Goal: Use online tool/utility: Utilize a website feature to perform a specific function

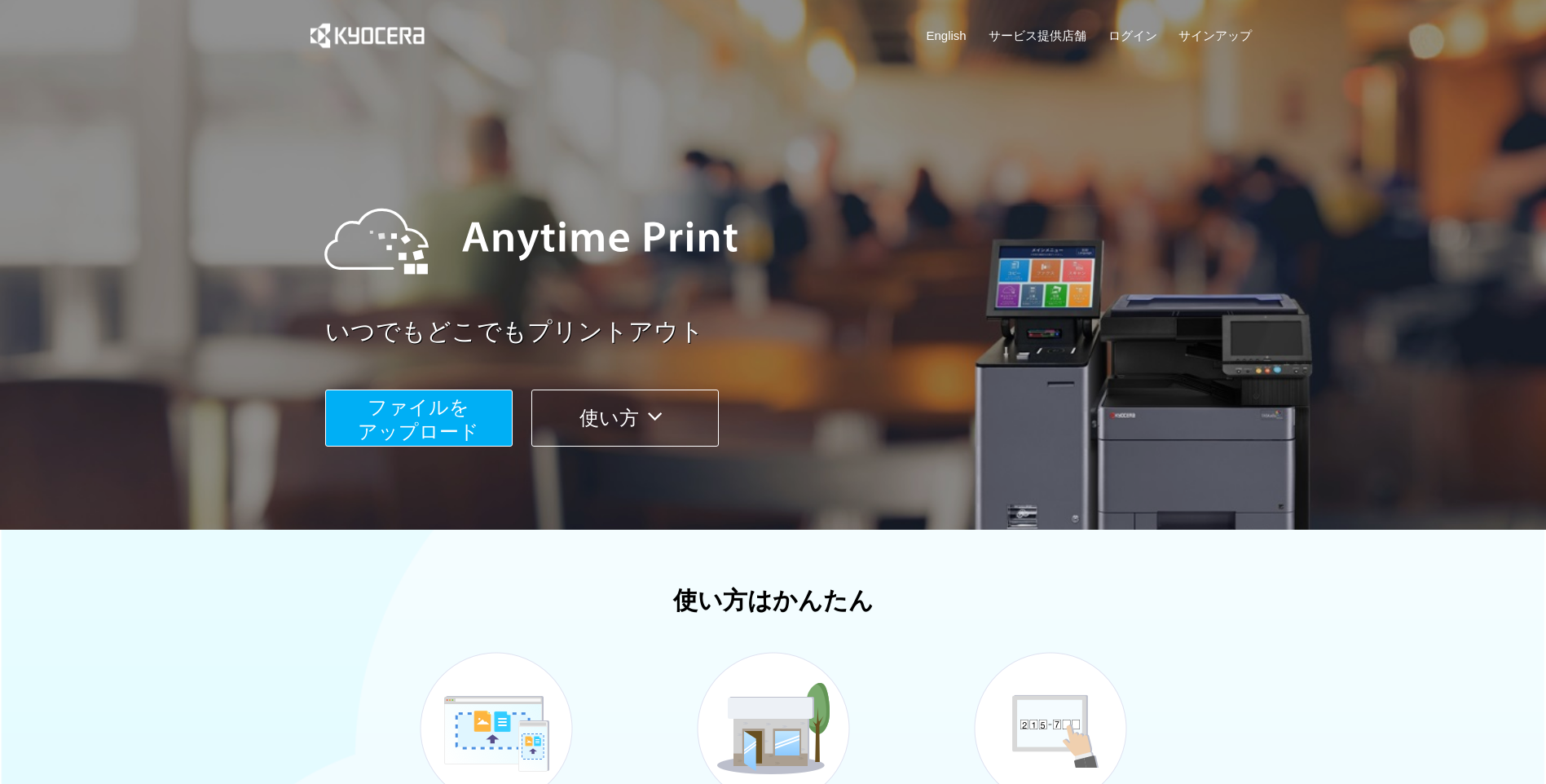
click at [360, 422] on span "ファイルを ​​アップロード" at bounding box center [418, 419] width 121 height 47
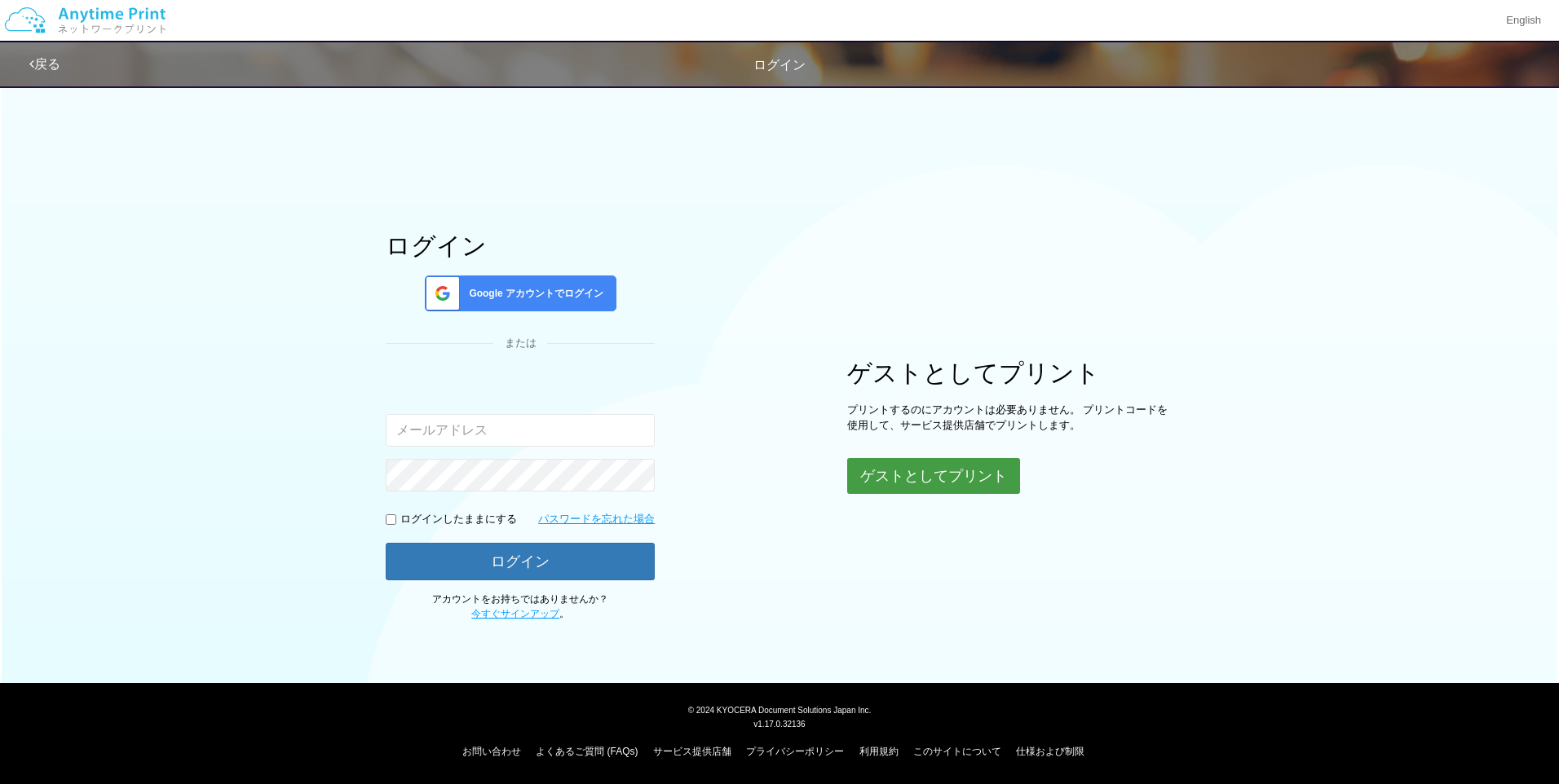
click at [883, 470] on button "ゲストとしてプリント" at bounding box center [934, 476] width 173 height 36
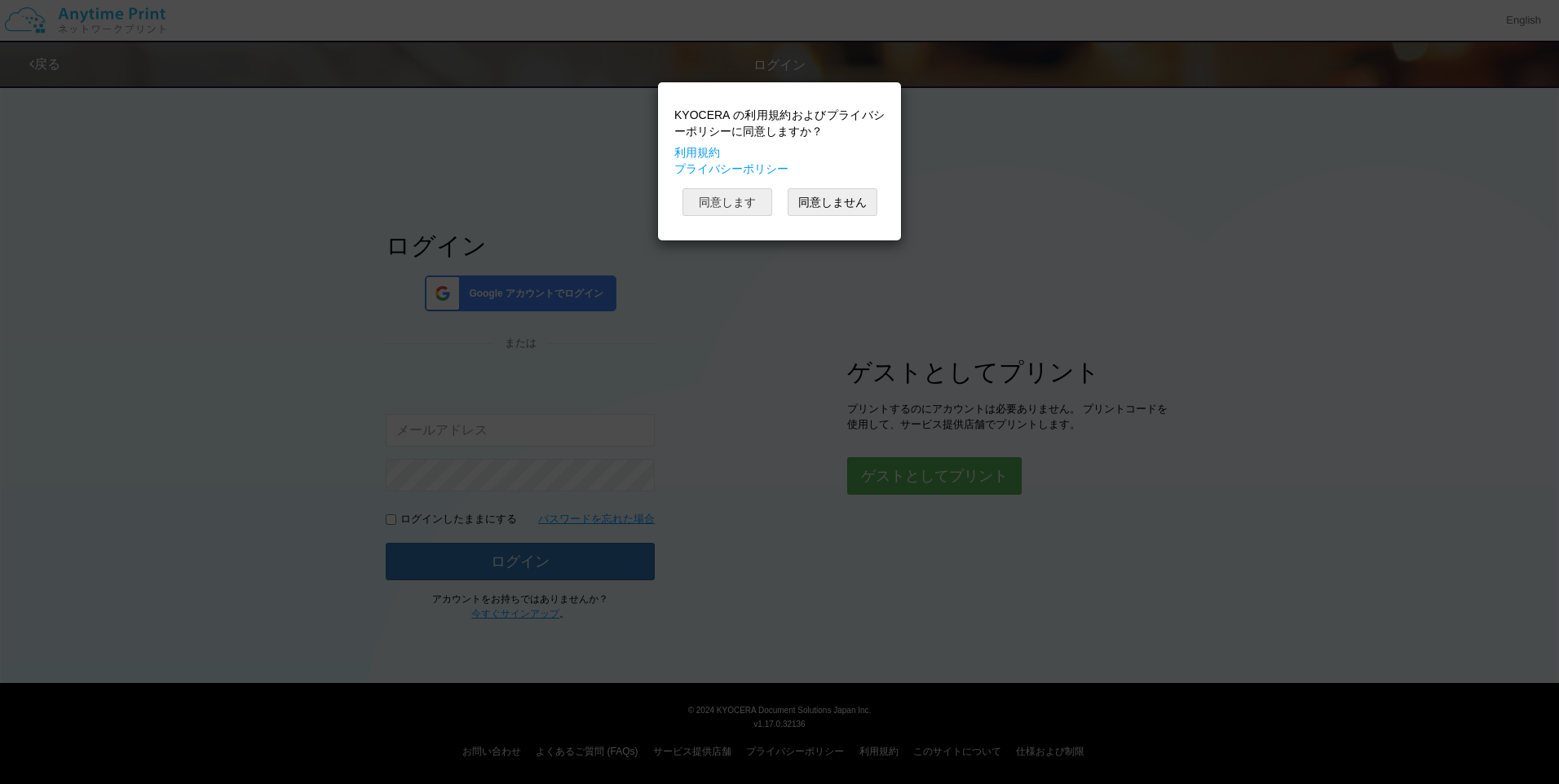
click at [749, 201] on button "同意します" at bounding box center [727, 202] width 90 height 28
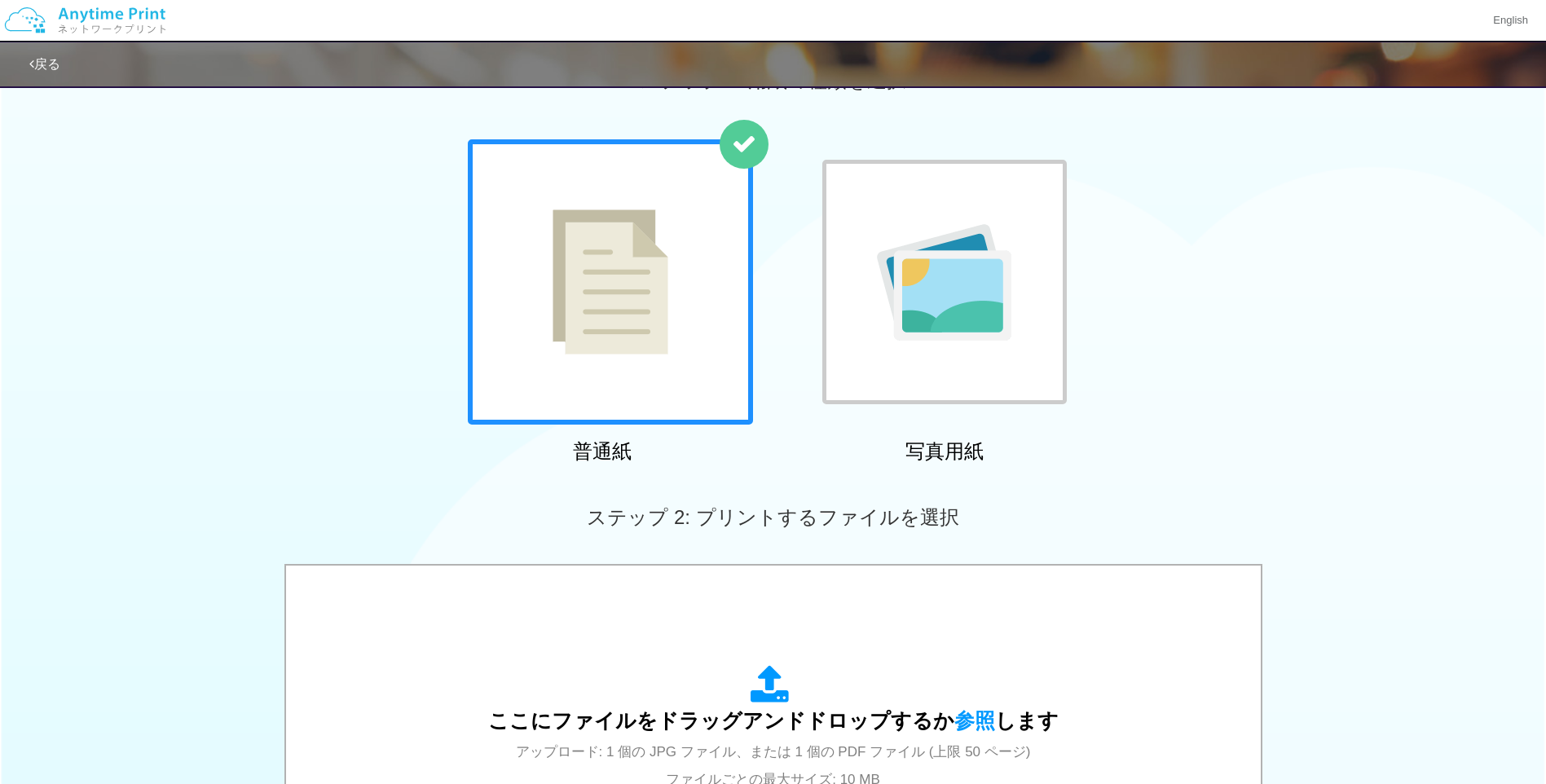
scroll to position [82, 0]
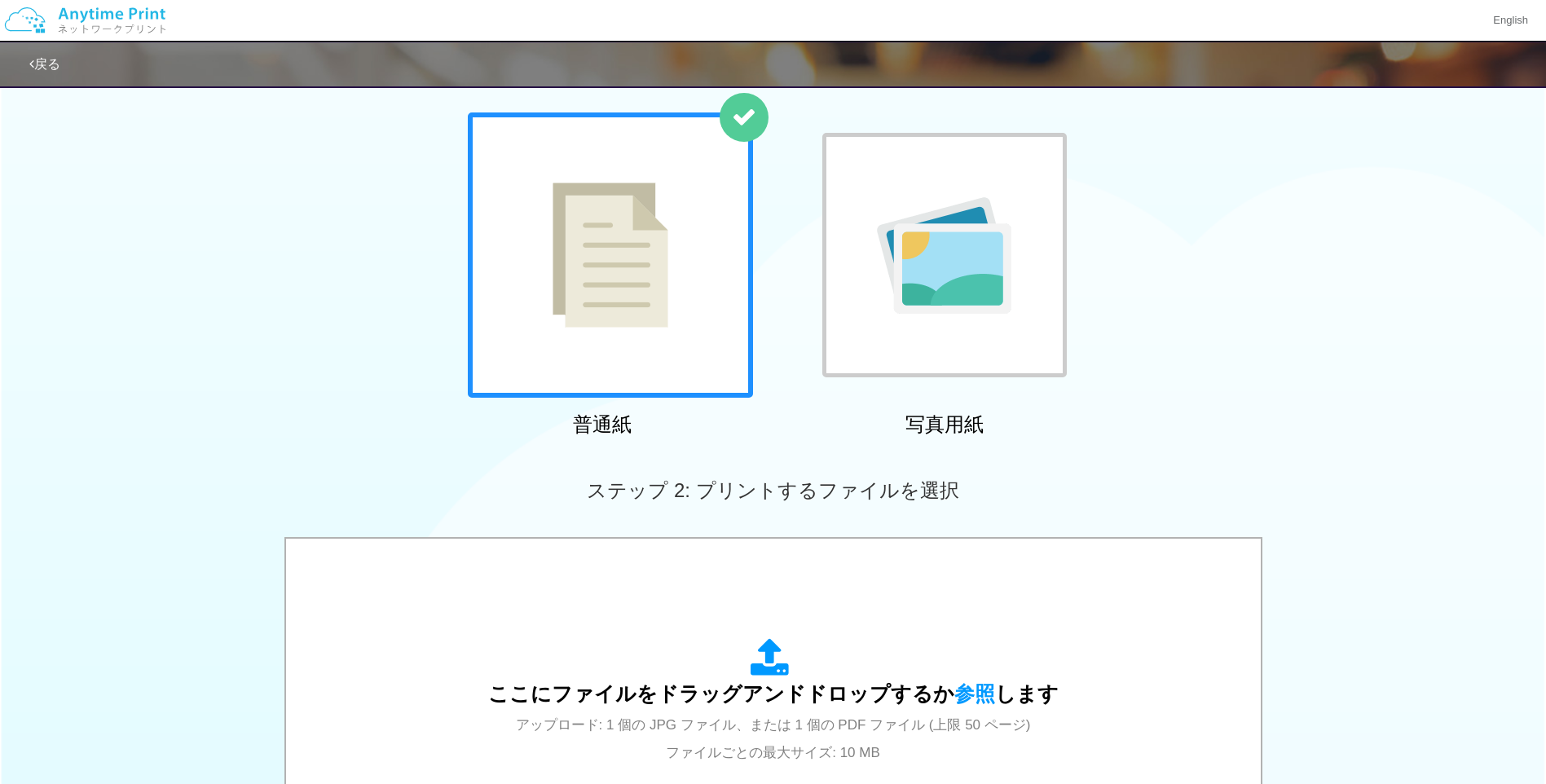
click at [872, 340] on div at bounding box center [944, 255] width 244 height 244
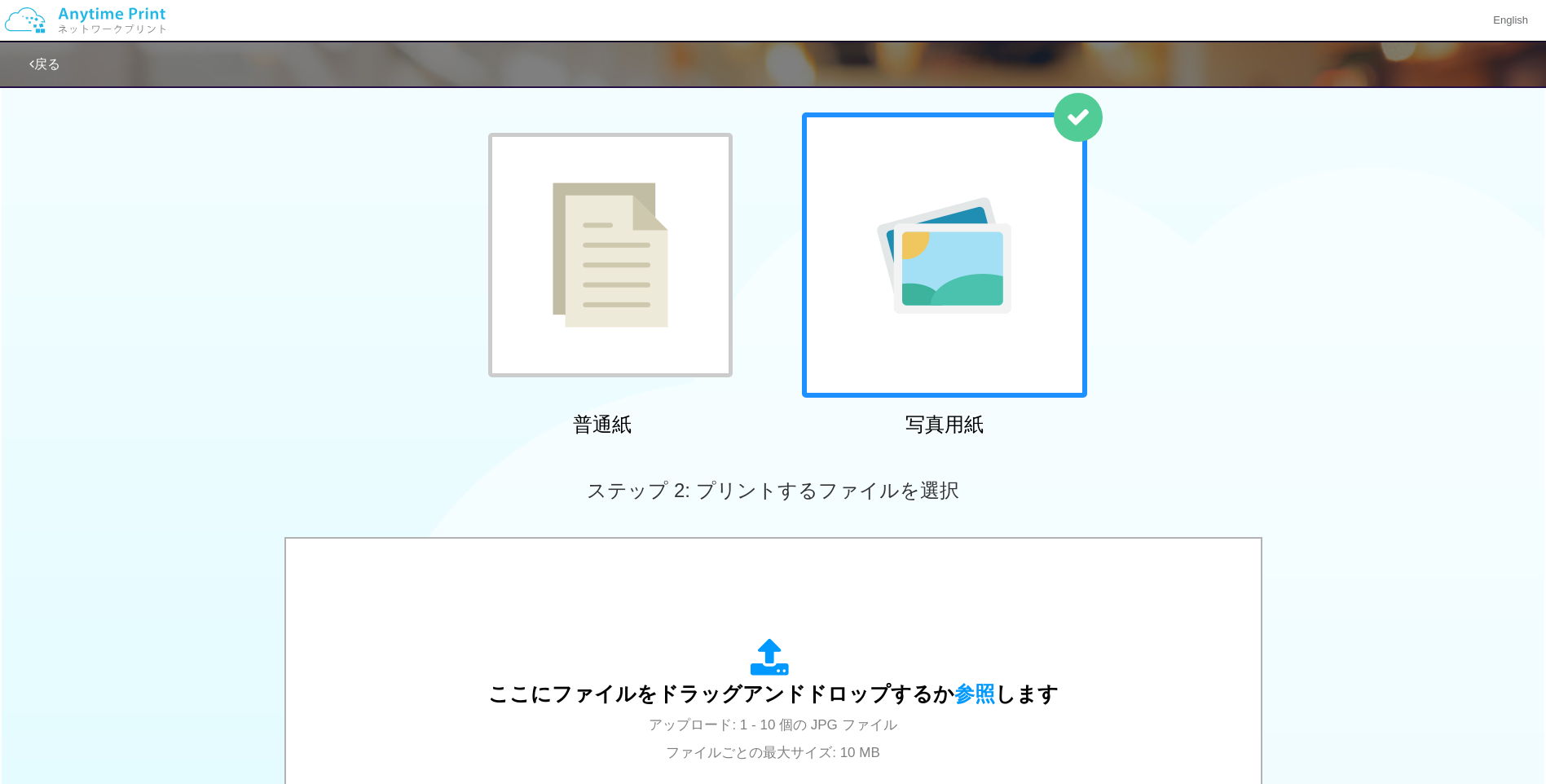
click at [674, 277] on div at bounding box center [610, 255] width 244 height 244
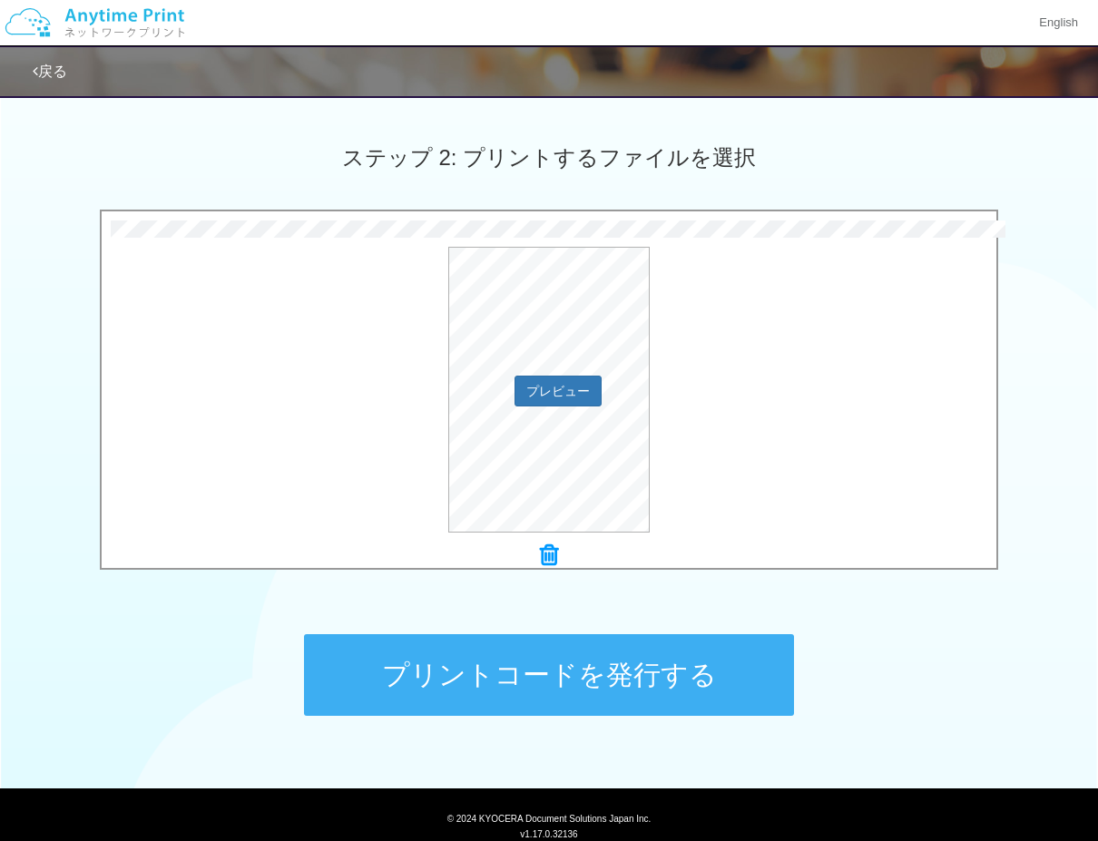
scroll to position [539, 0]
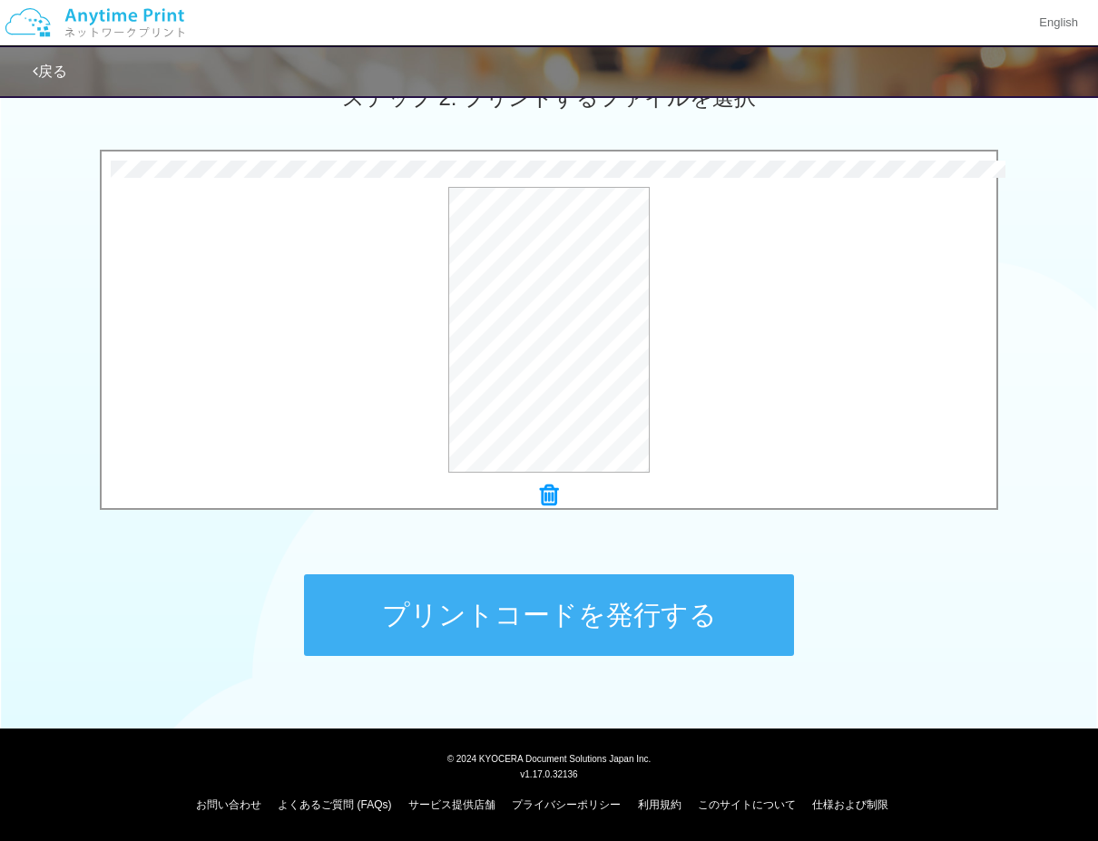
click at [404, 602] on button "プリントコードを発行する" at bounding box center [549, 615] width 490 height 82
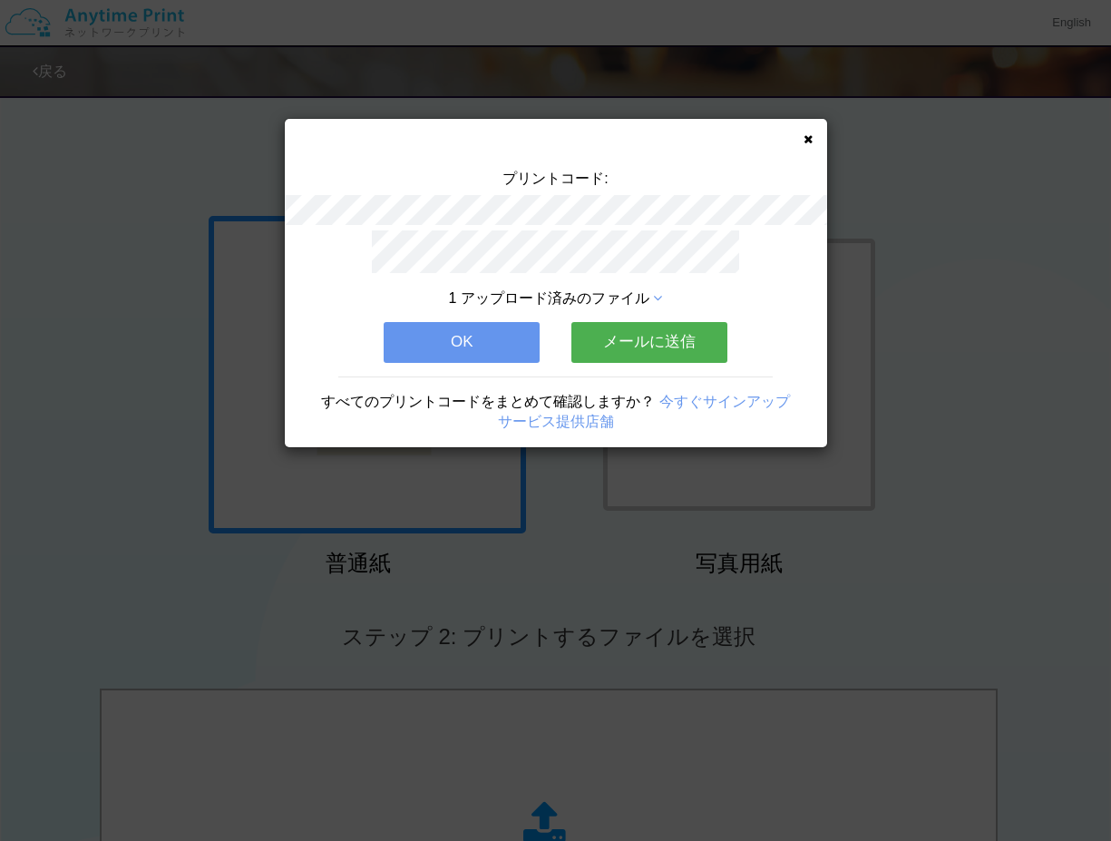
click at [431, 322] on button "OK" at bounding box center [462, 342] width 156 height 40
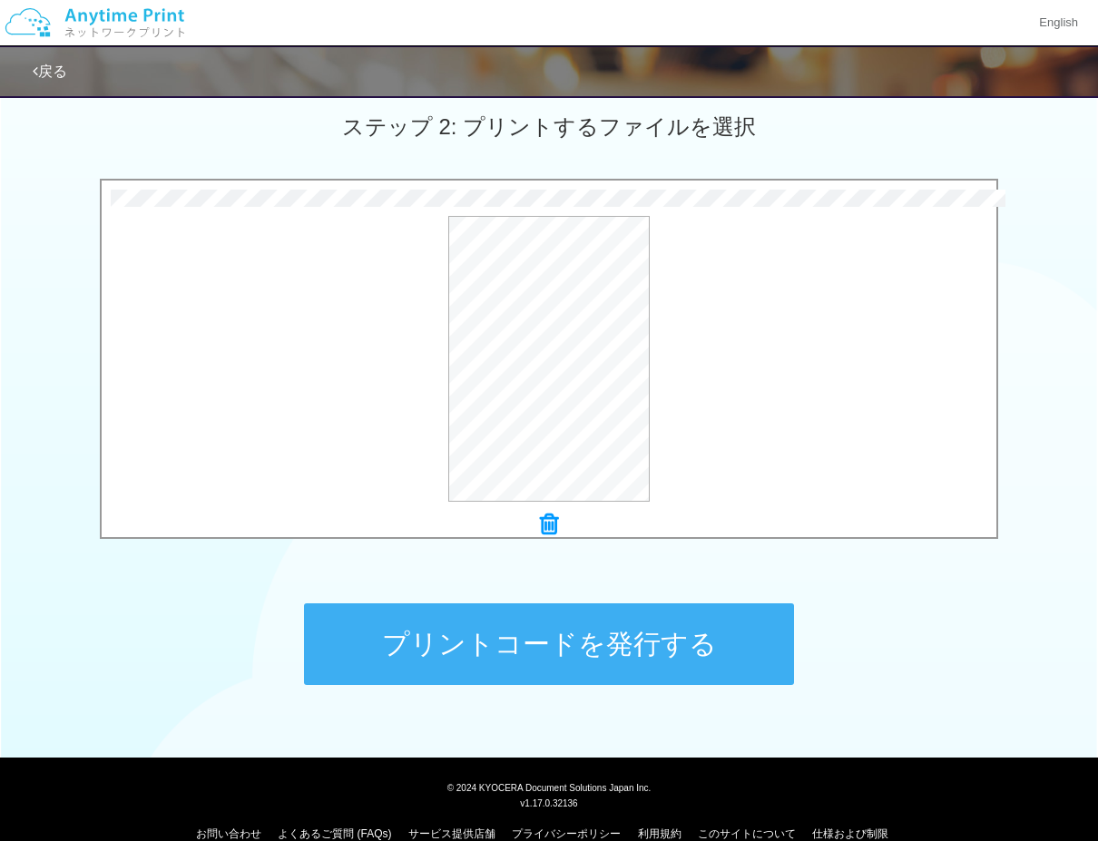
scroll to position [539, 0]
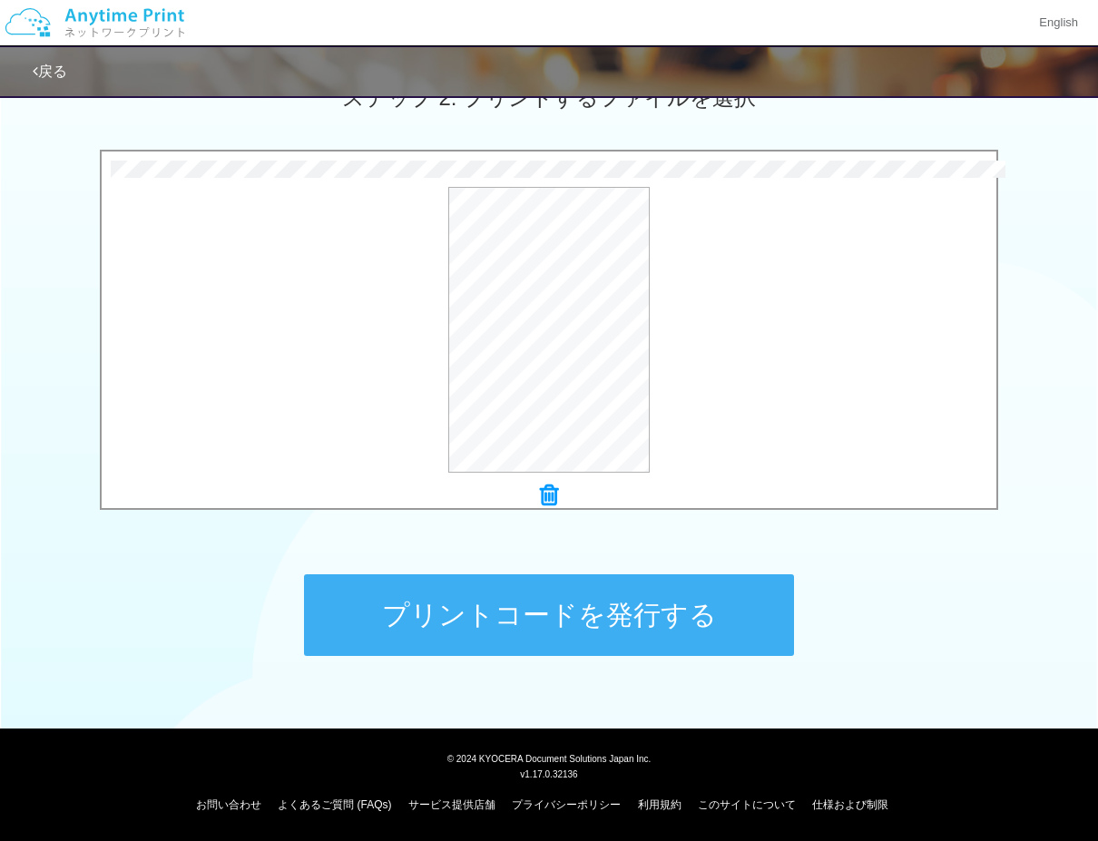
click at [395, 598] on button "プリントコードを発行する" at bounding box center [549, 615] width 490 height 82
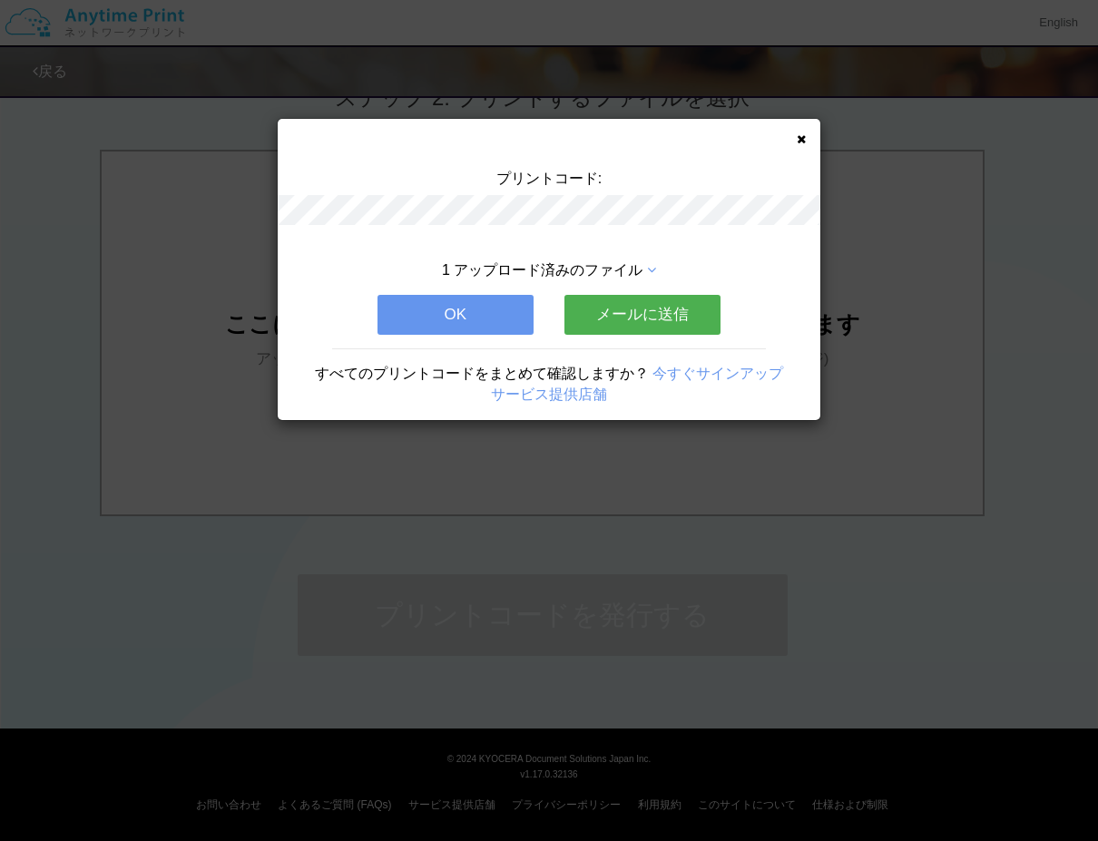
scroll to position [0, 0]
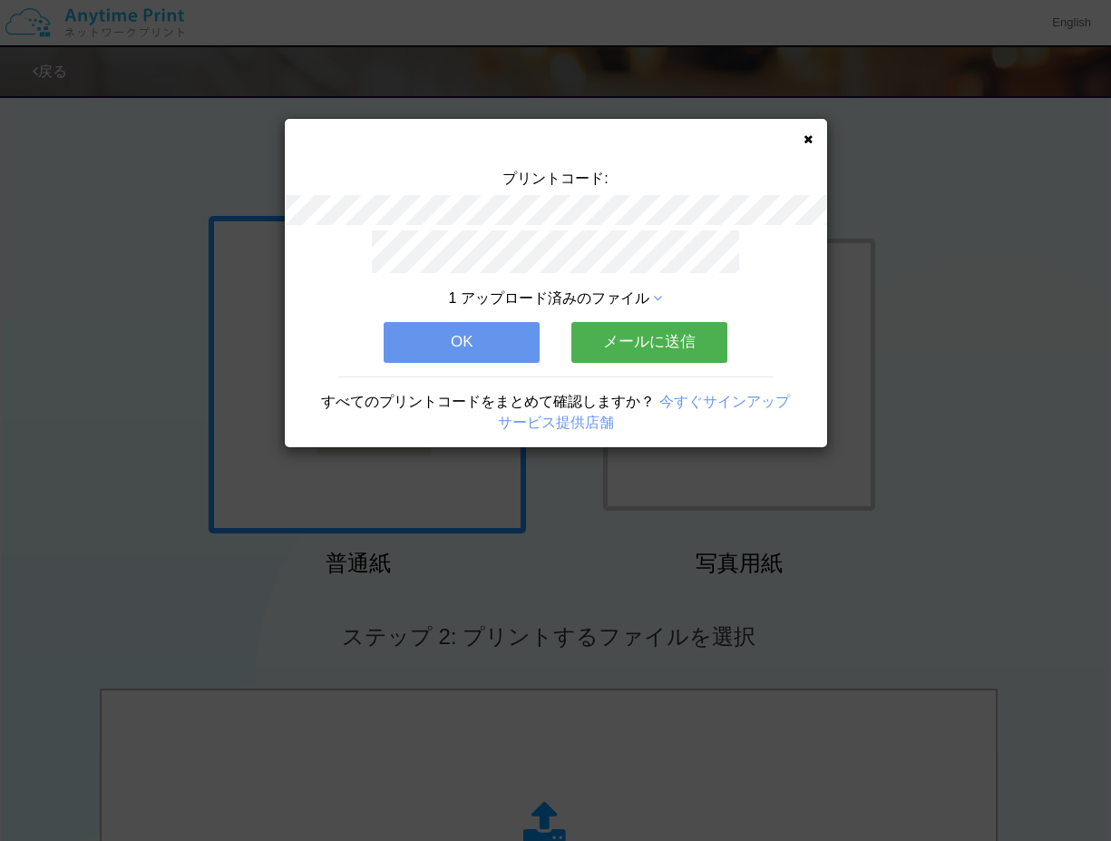
click at [435, 325] on button "OK" at bounding box center [462, 342] width 156 height 40
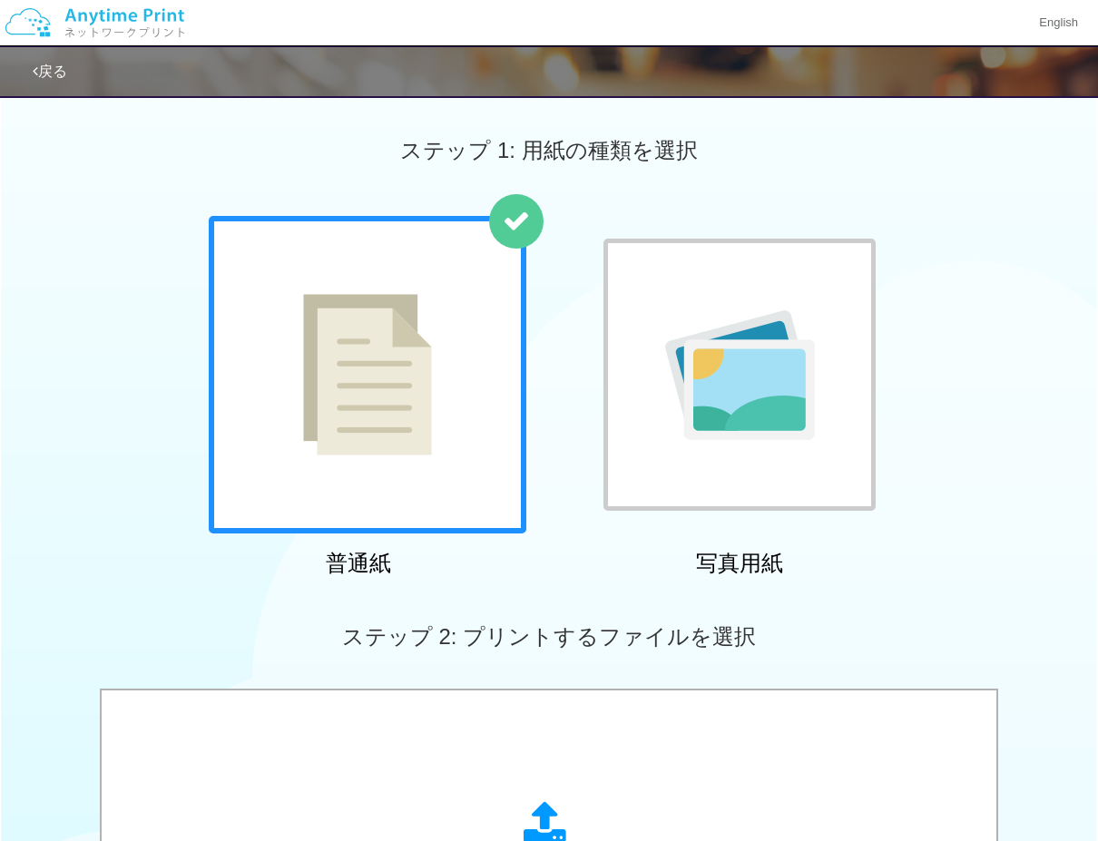
click at [699, 364] on img at bounding box center [740, 375] width 150 height 130
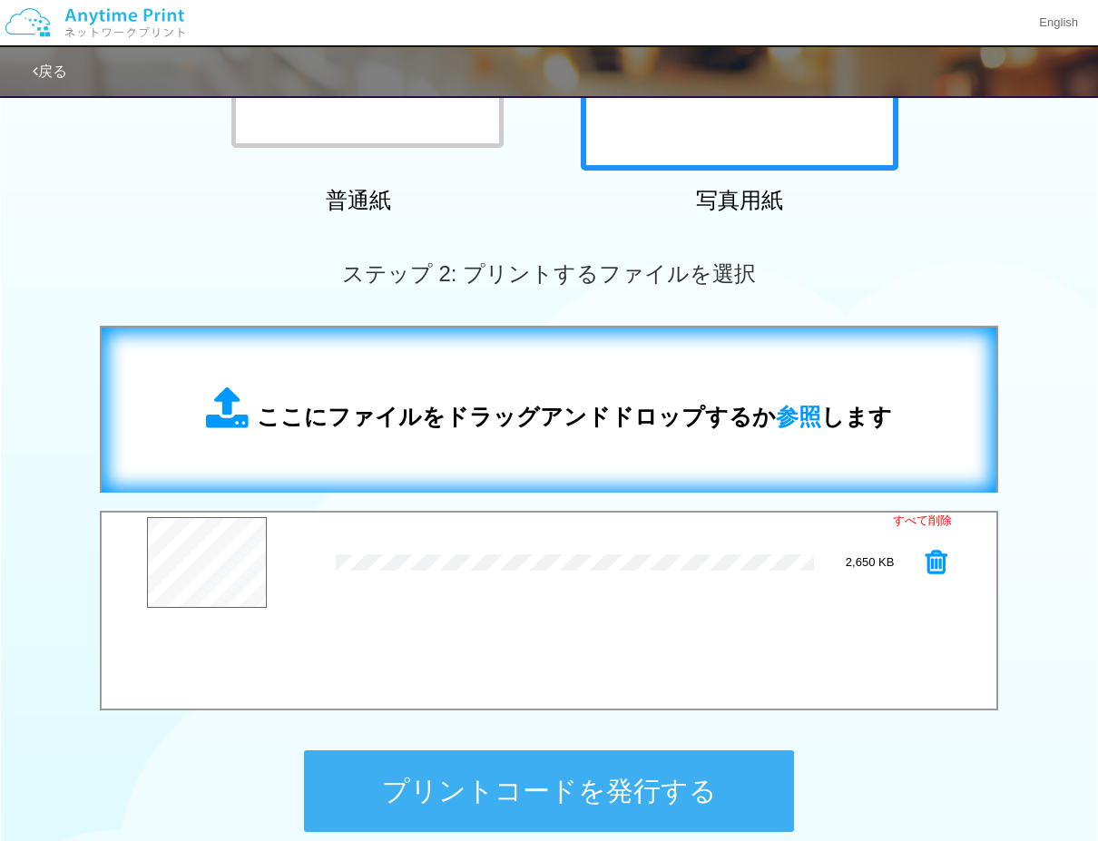
scroll to position [454, 0]
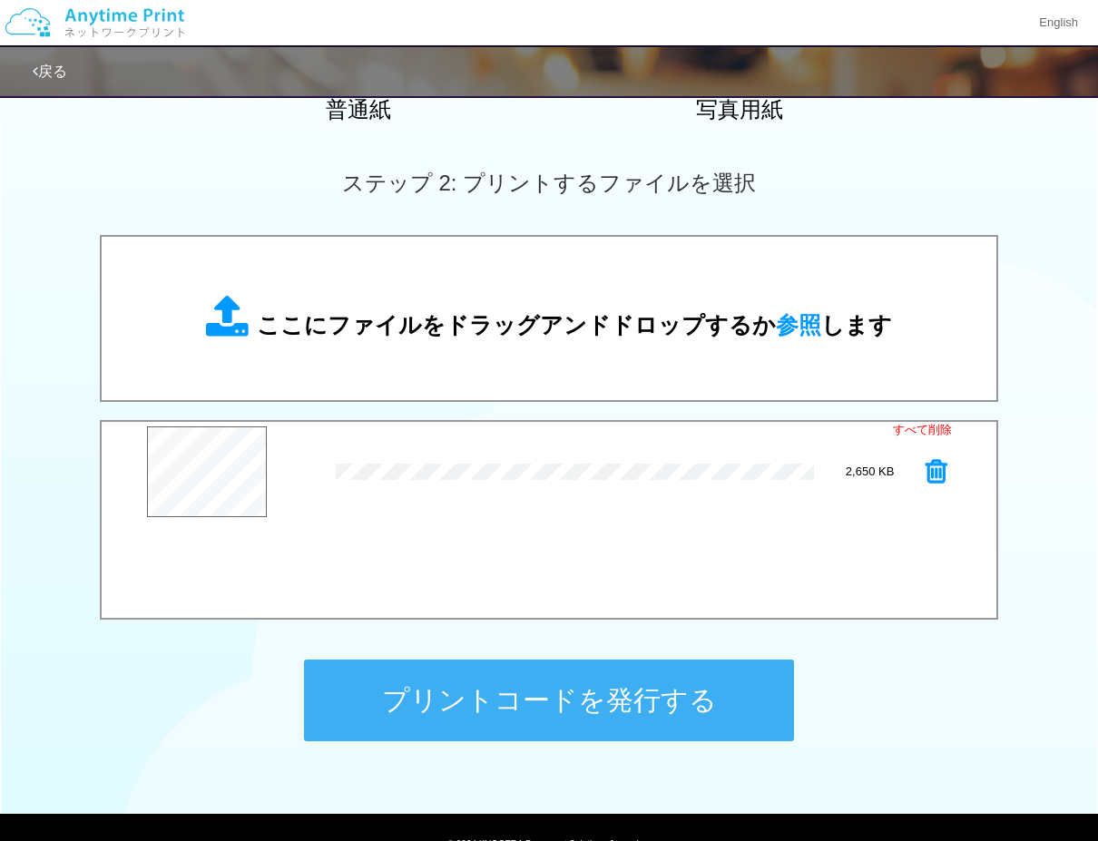
click at [396, 714] on button "プリントコードを発行する" at bounding box center [549, 701] width 490 height 82
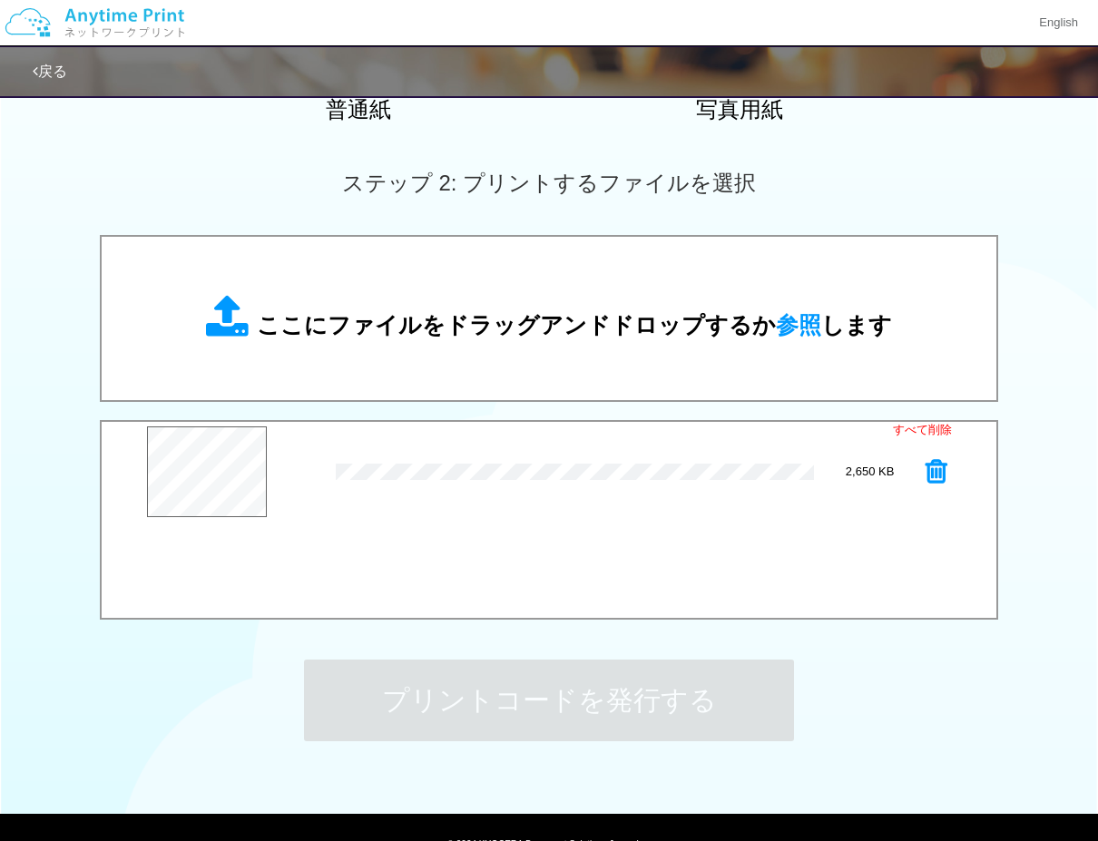
scroll to position [0, 0]
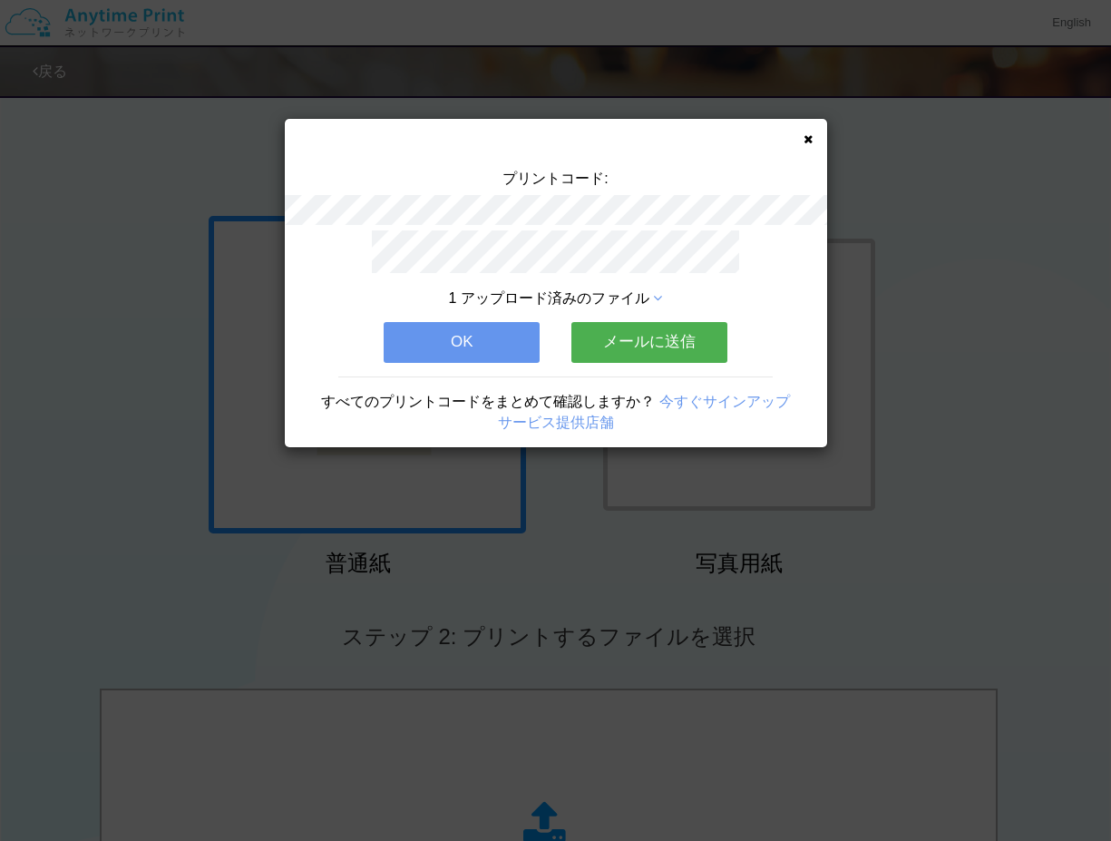
click at [437, 345] on button "OK" at bounding box center [462, 342] width 156 height 40
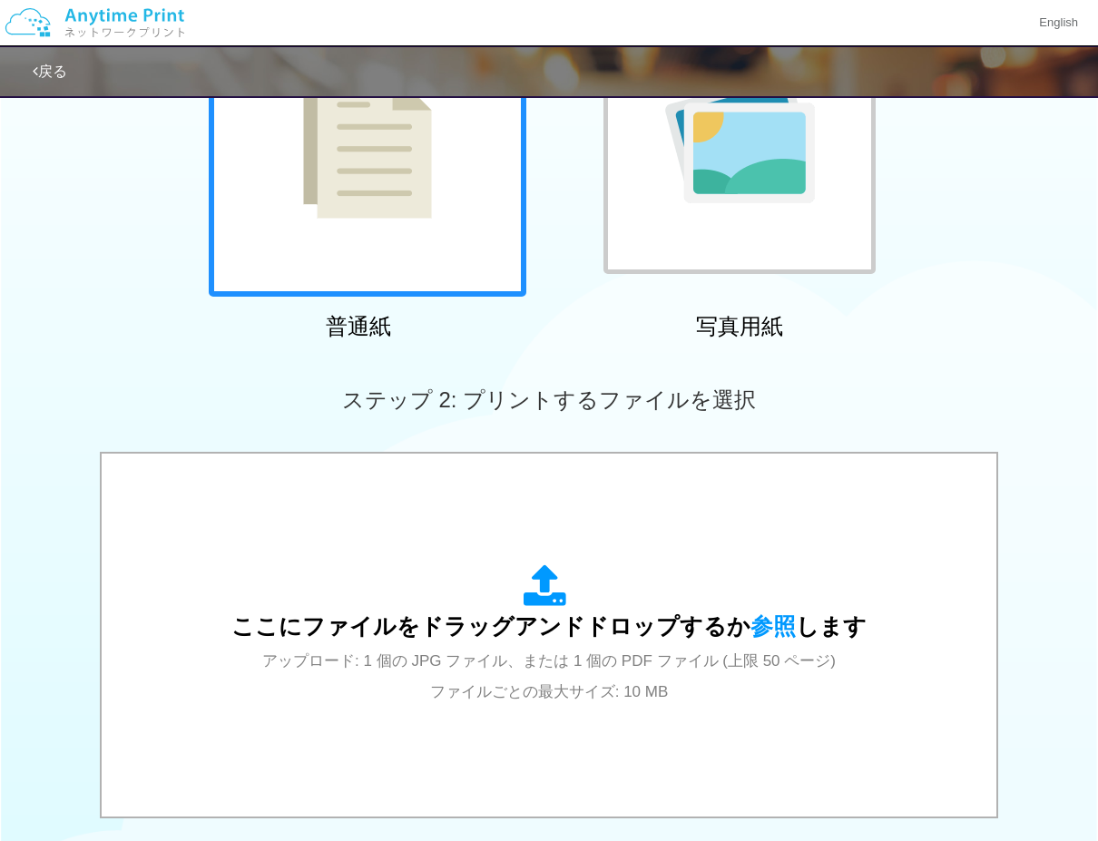
scroll to position [272, 0]
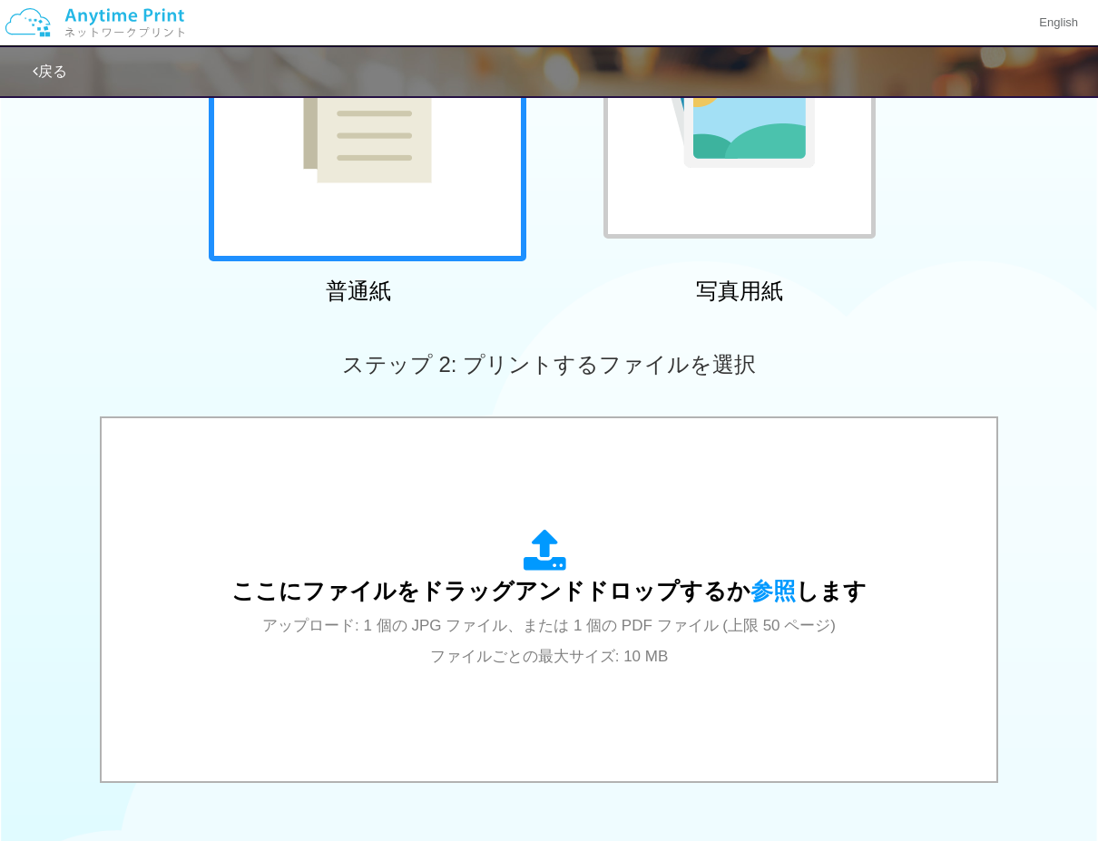
click at [674, 151] on img at bounding box center [740, 103] width 150 height 130
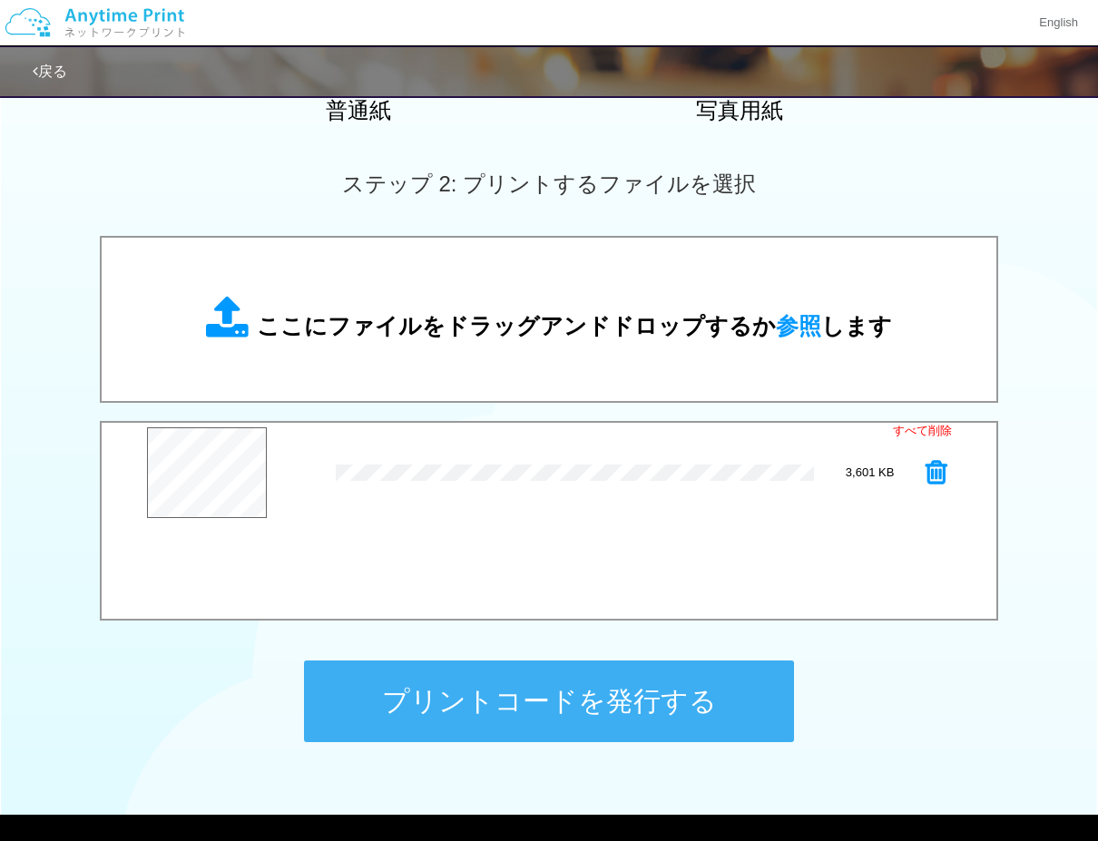
scroll to position [454, 0]
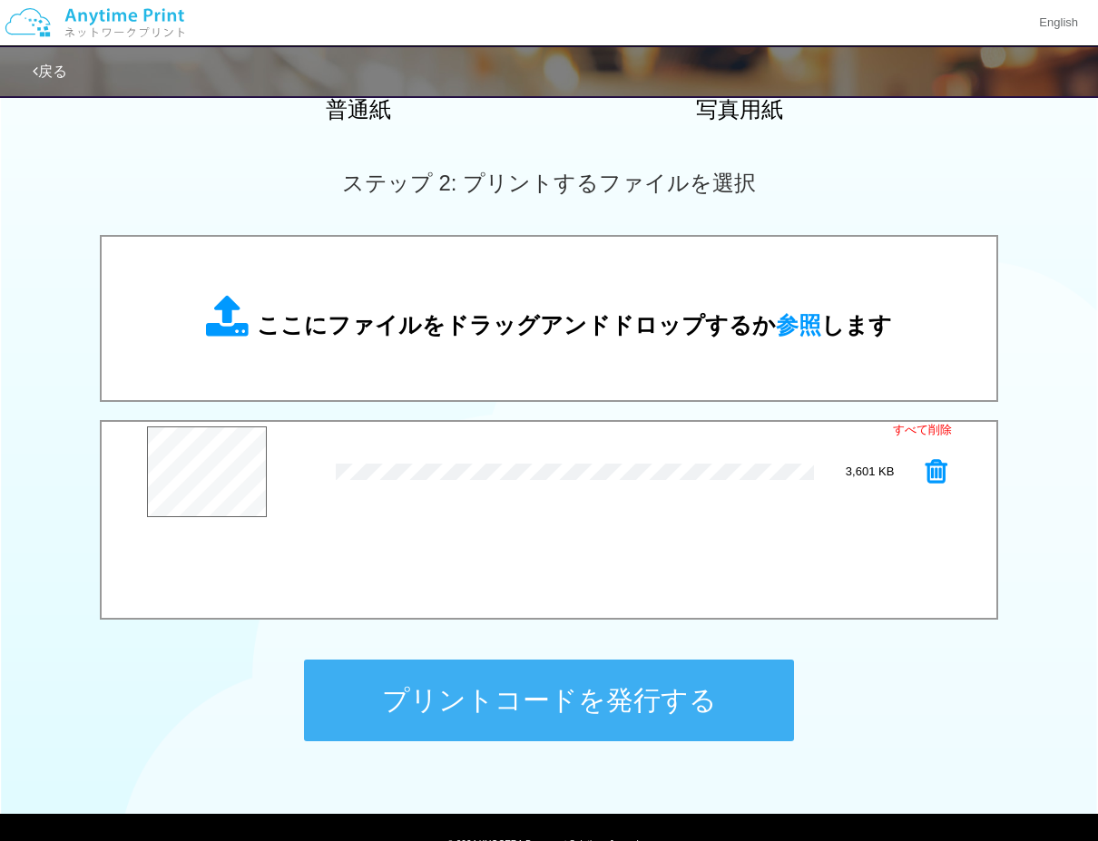
click at [338, 701] on button "プリントコードを発行する" at bounding box center [549, 701] width 490 height 82
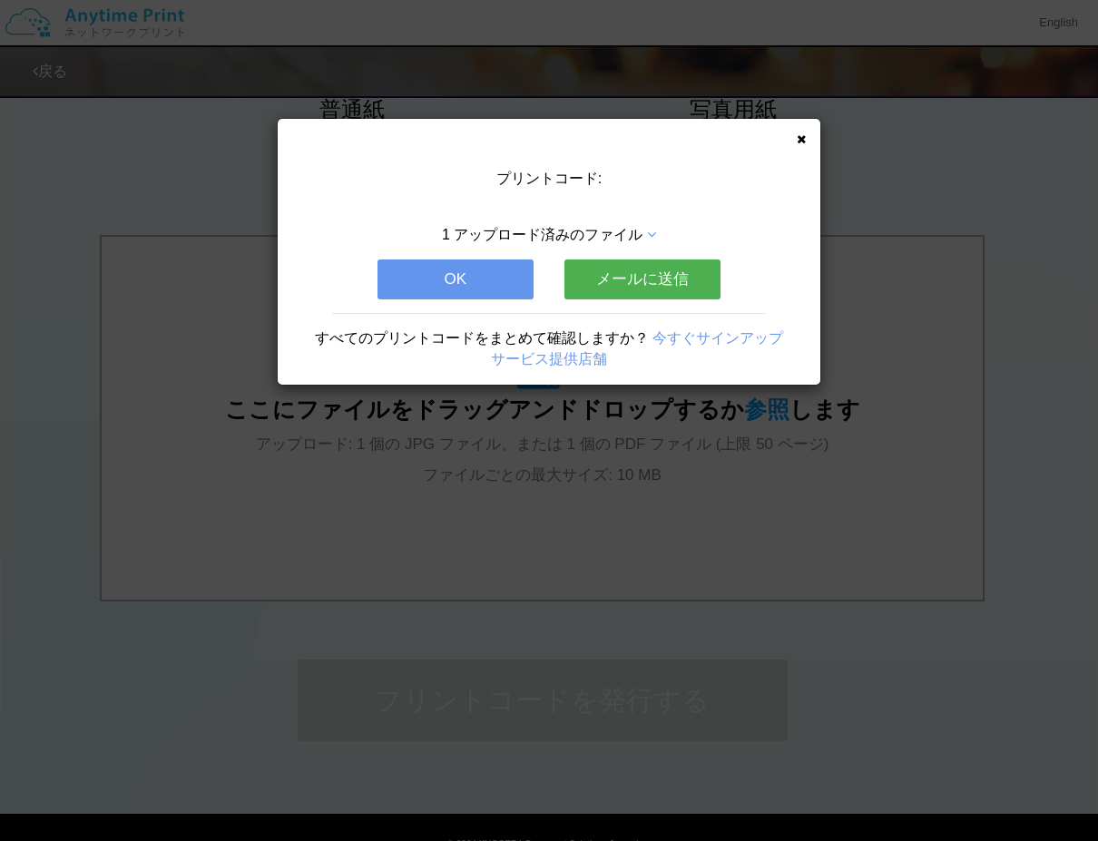
scroll to position [0, 0]
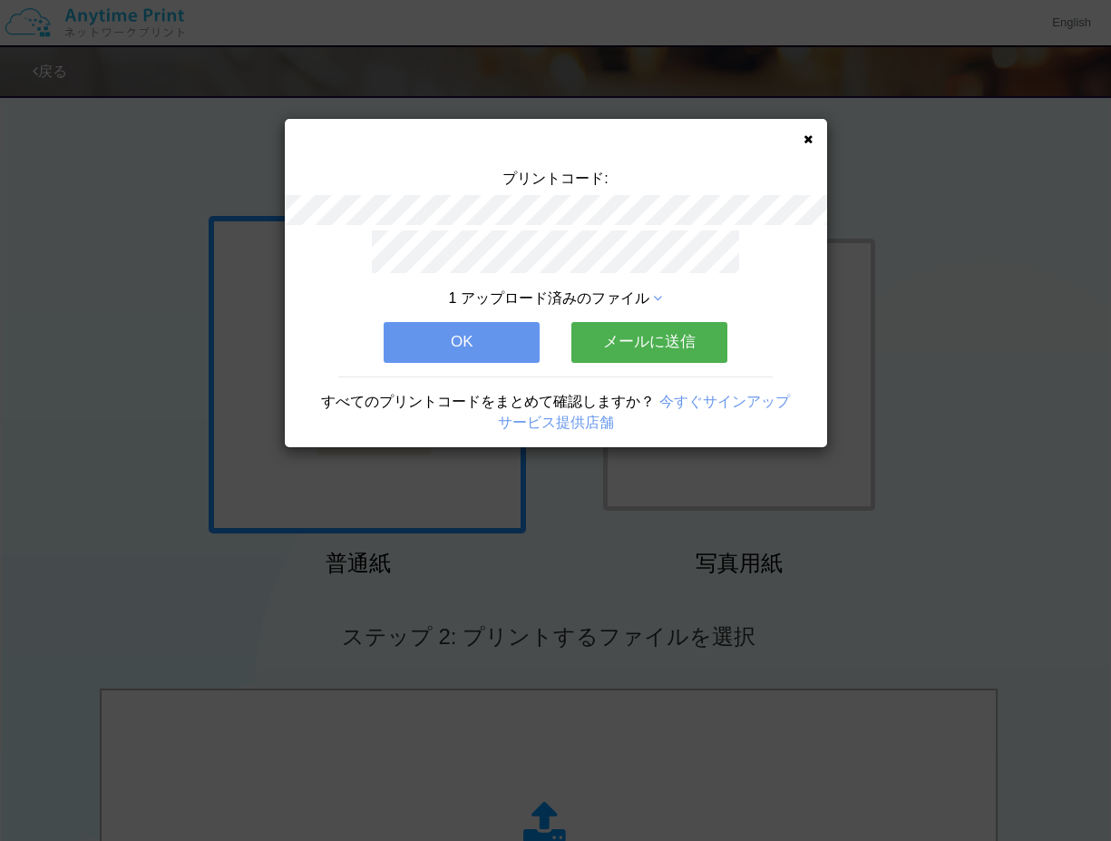
click at [440, 342] on button "OK" at bounding box center [462, 342] width 156 height 40
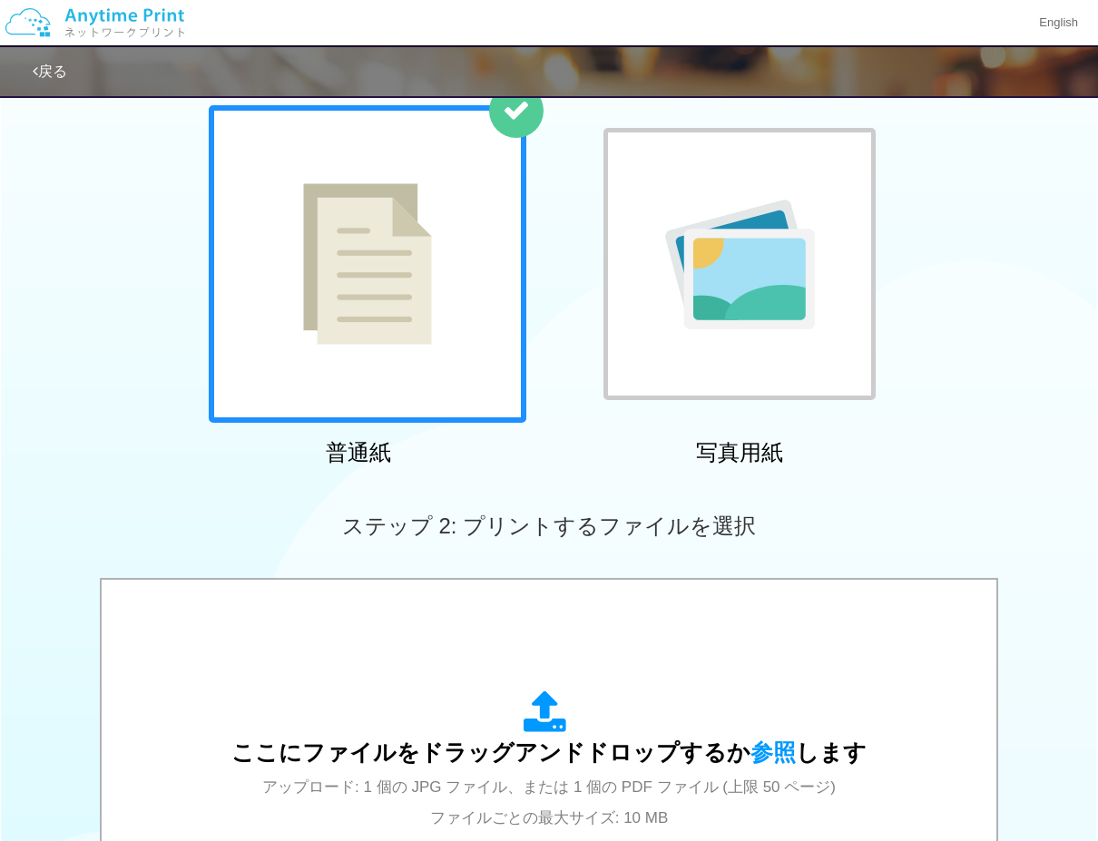
scroll to position [91, 0]
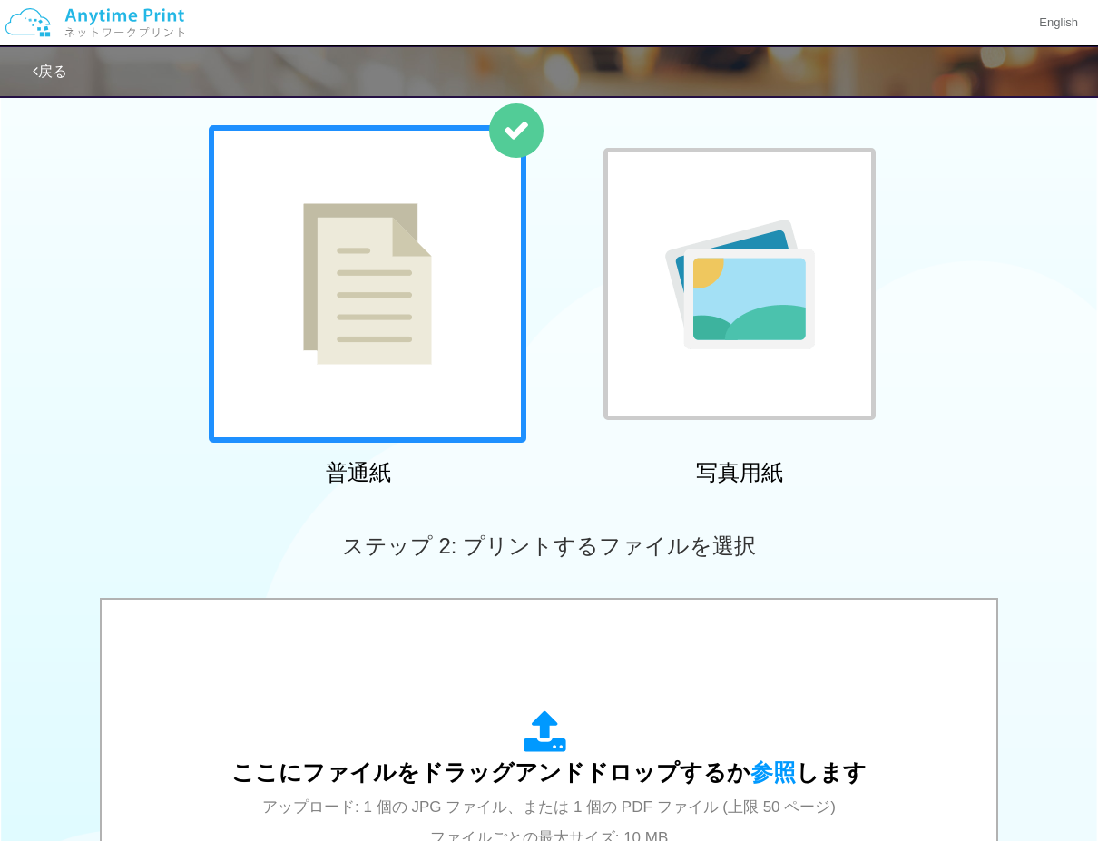
click at [731, 370] on div at bounding box center [739, 284] width 272 height 272
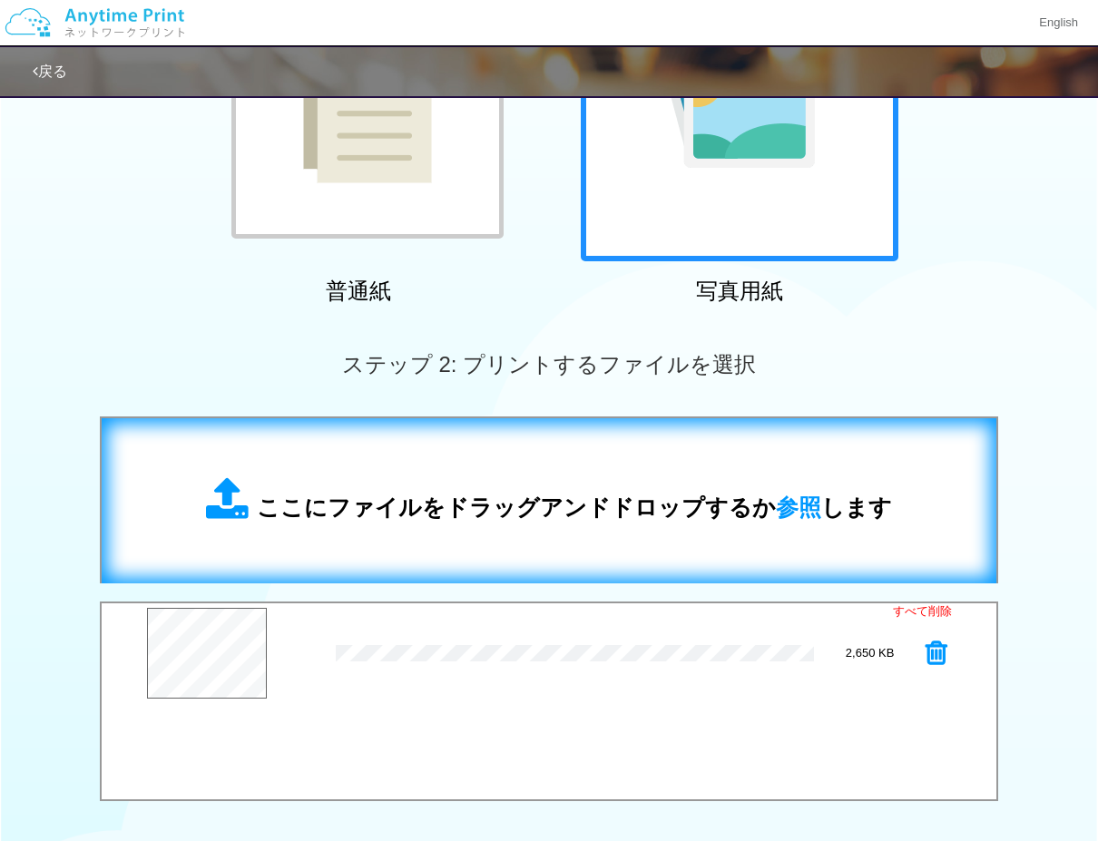
scroll to position [363, 0]
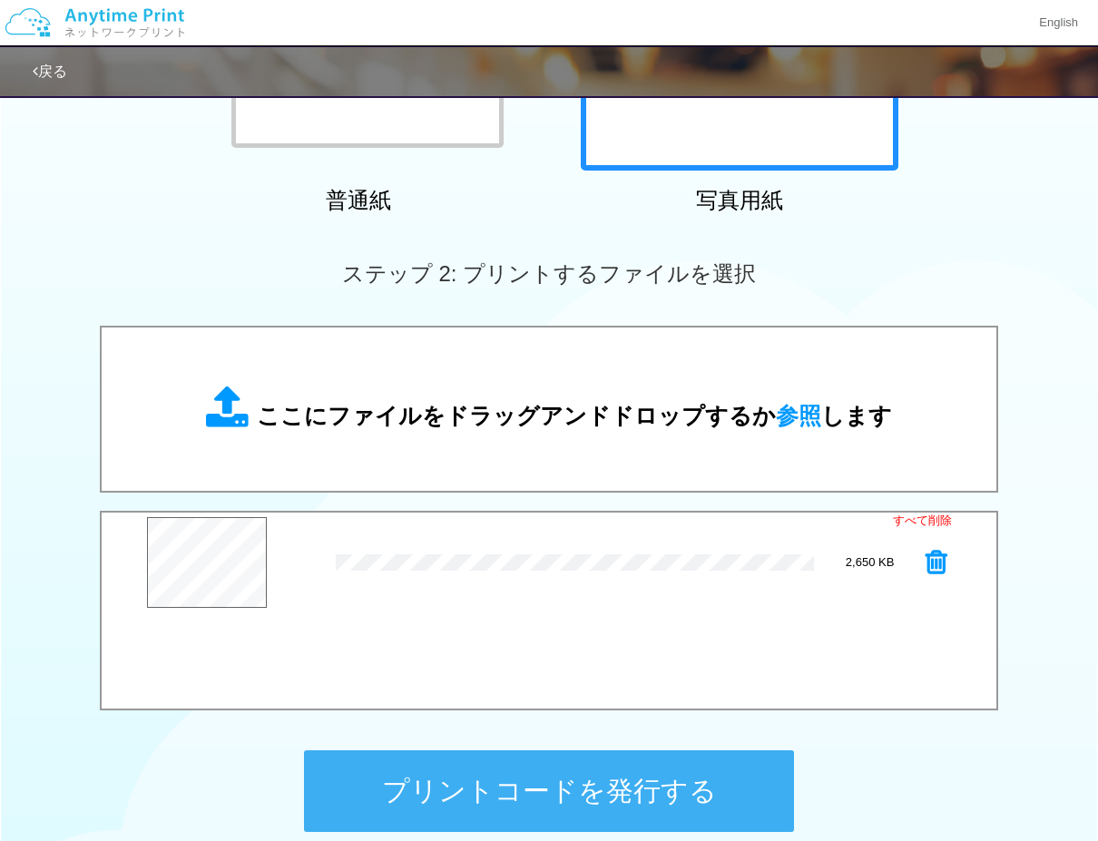
click at [430, 776] on button "プリントコードを発行する" at bounding box center [549, 791] width 490 height 82
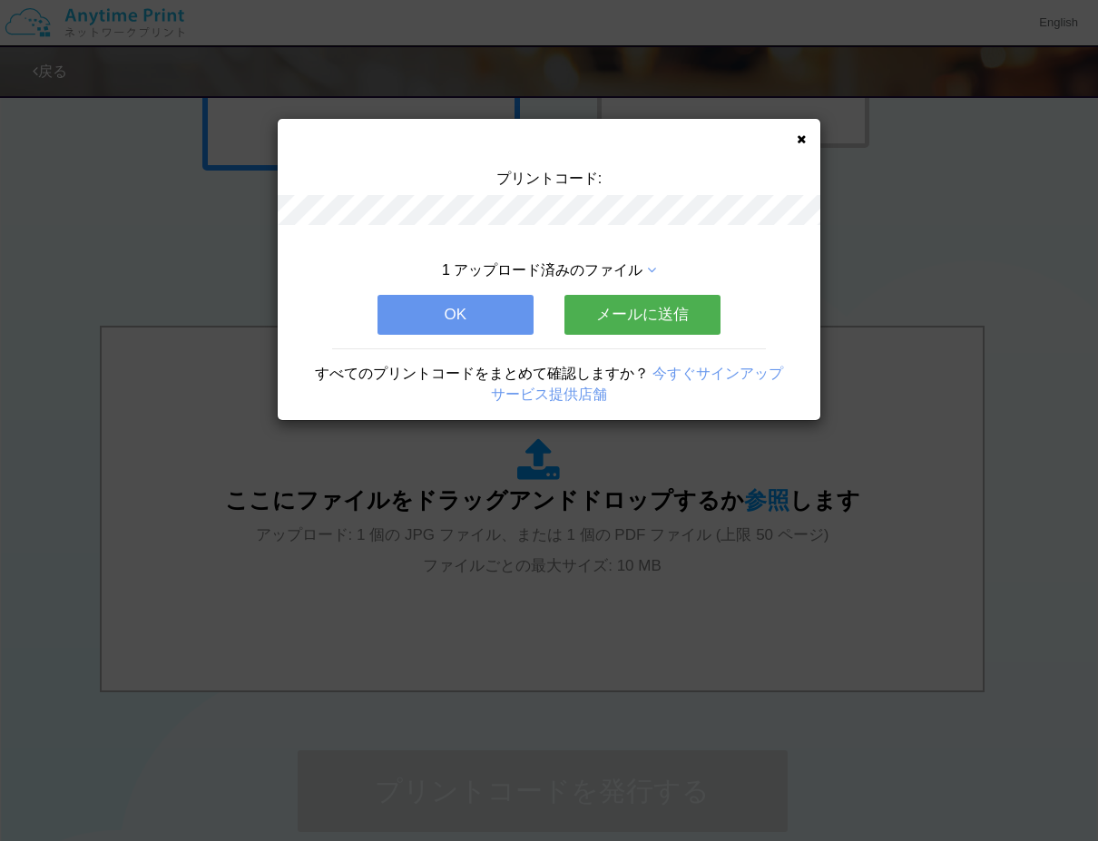
scroll to position [0, 0]
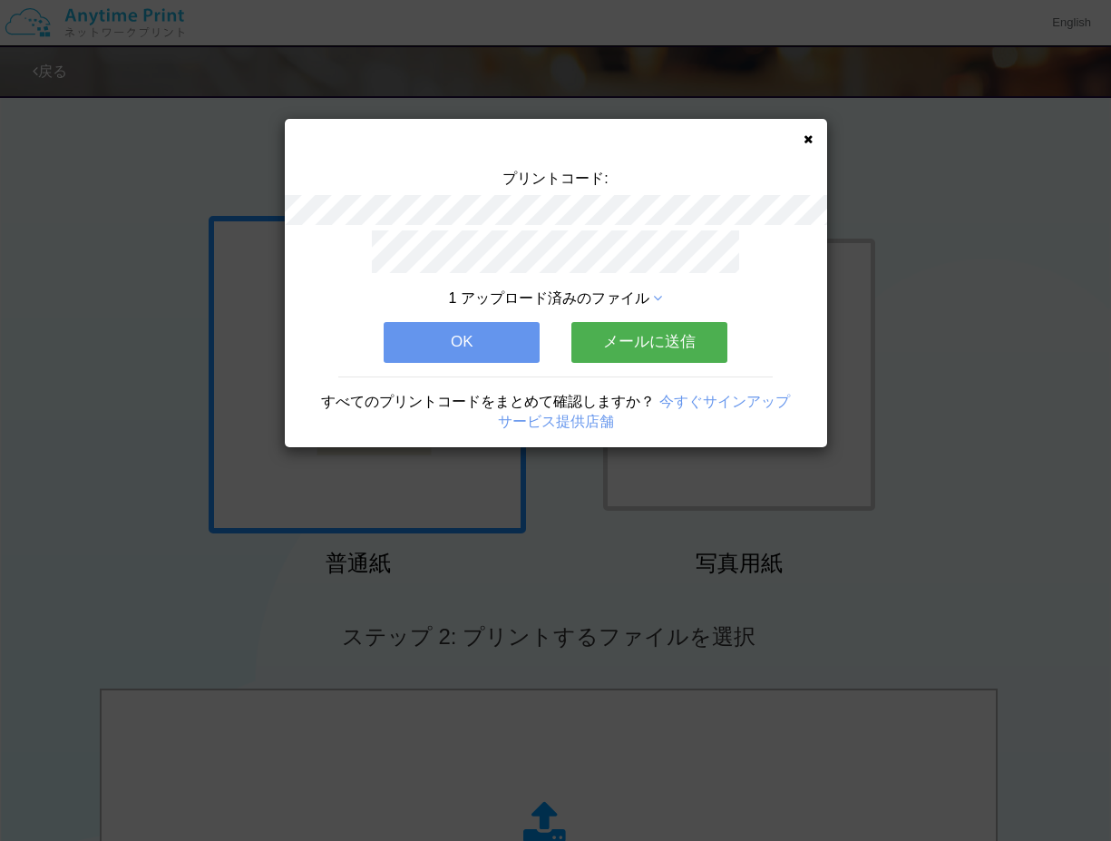
click at [519, 336] on button "OK" at bounding box center [462, 342] width 156 height 40
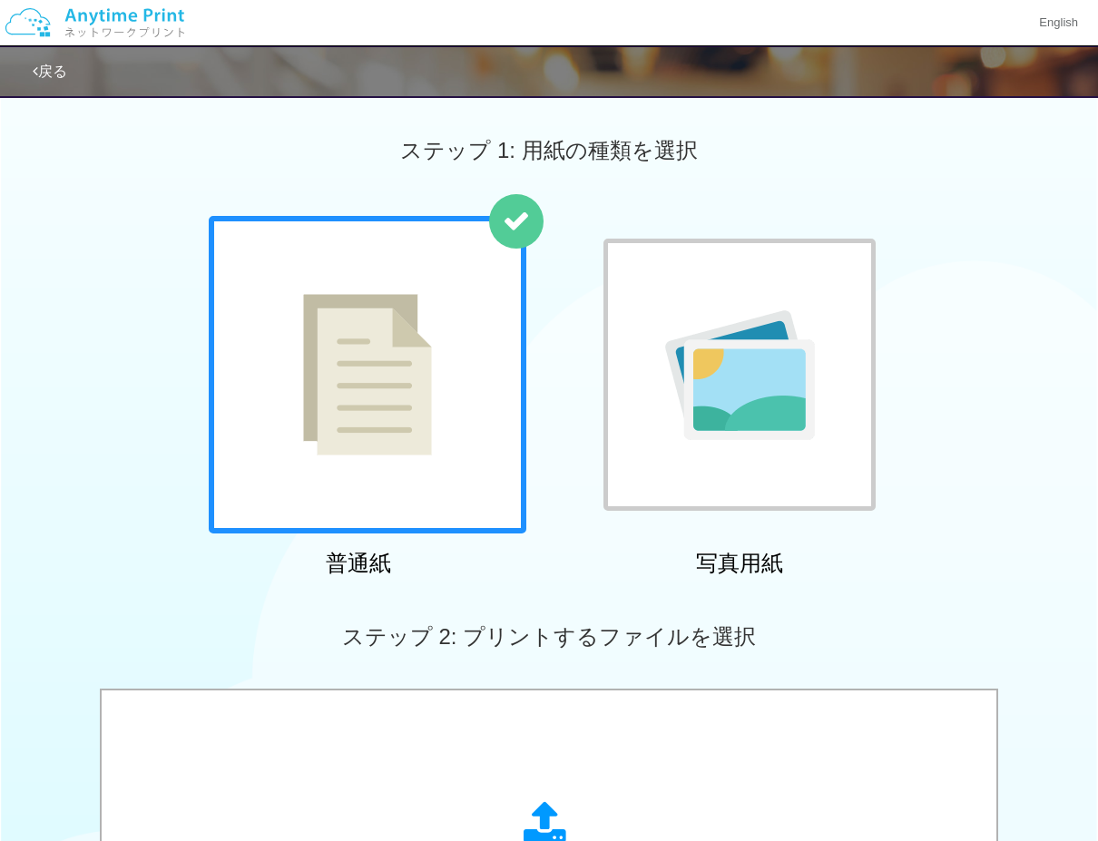
click at [150, 330] on div "普通紙 写真用紙" at bounding box center [549, 400] width 1098 height 368
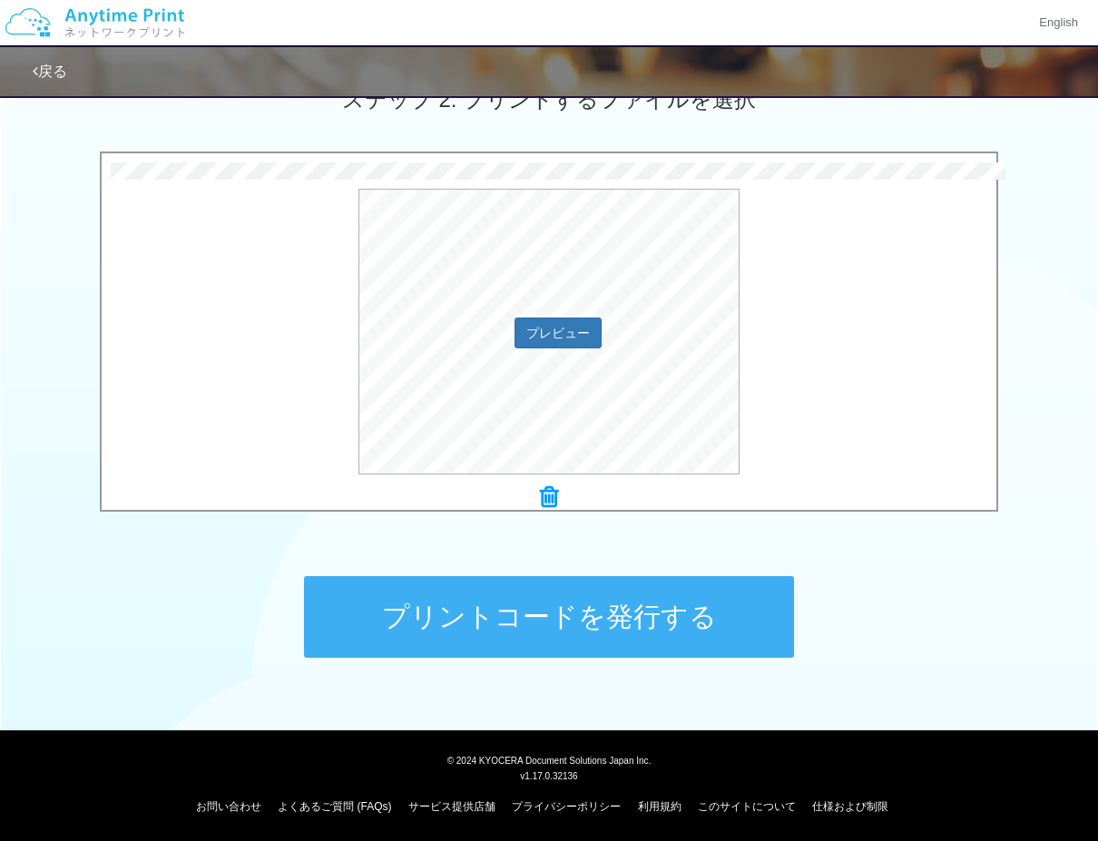
scroll to position [539, 0]
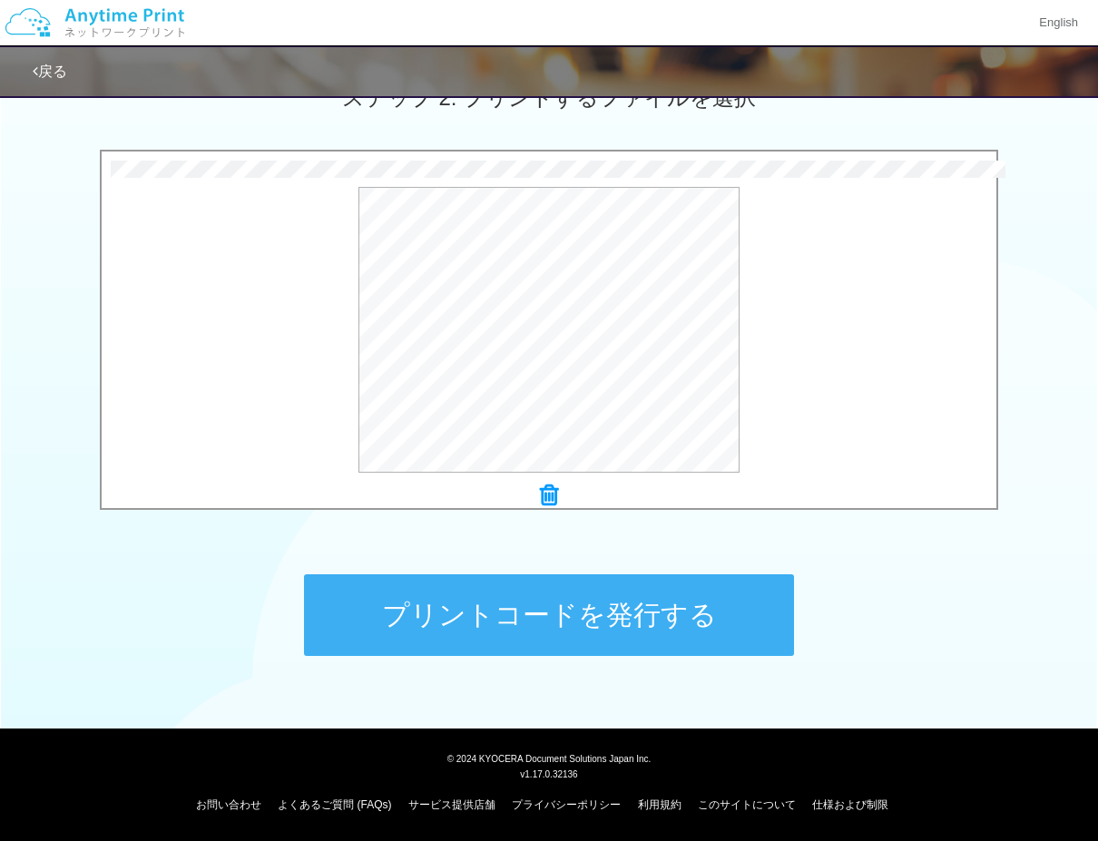
click at [357, 587] on button "プリントコードを発行する" at bounding box center [549, 615] width 490 height 82
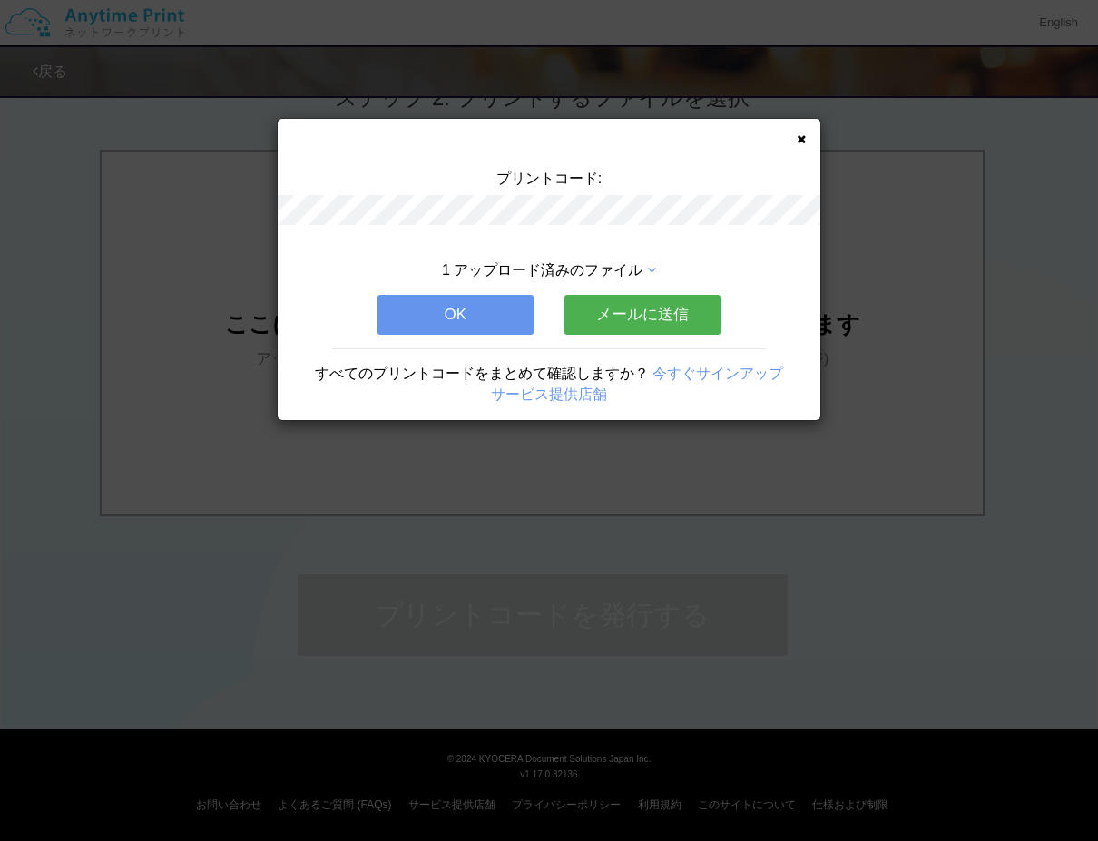
scroll to position [0, 0]
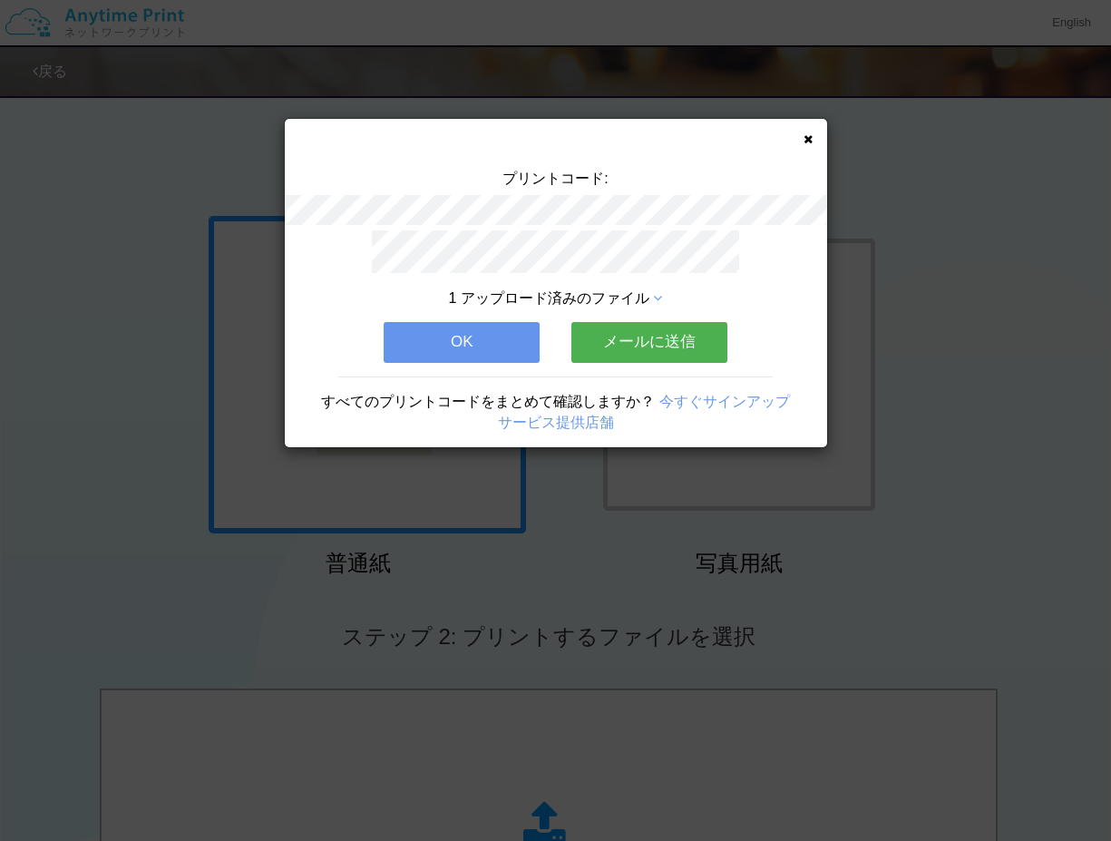
click at [398, 329] on button "OK" at bounding box center [462, 342] width 156 height 40
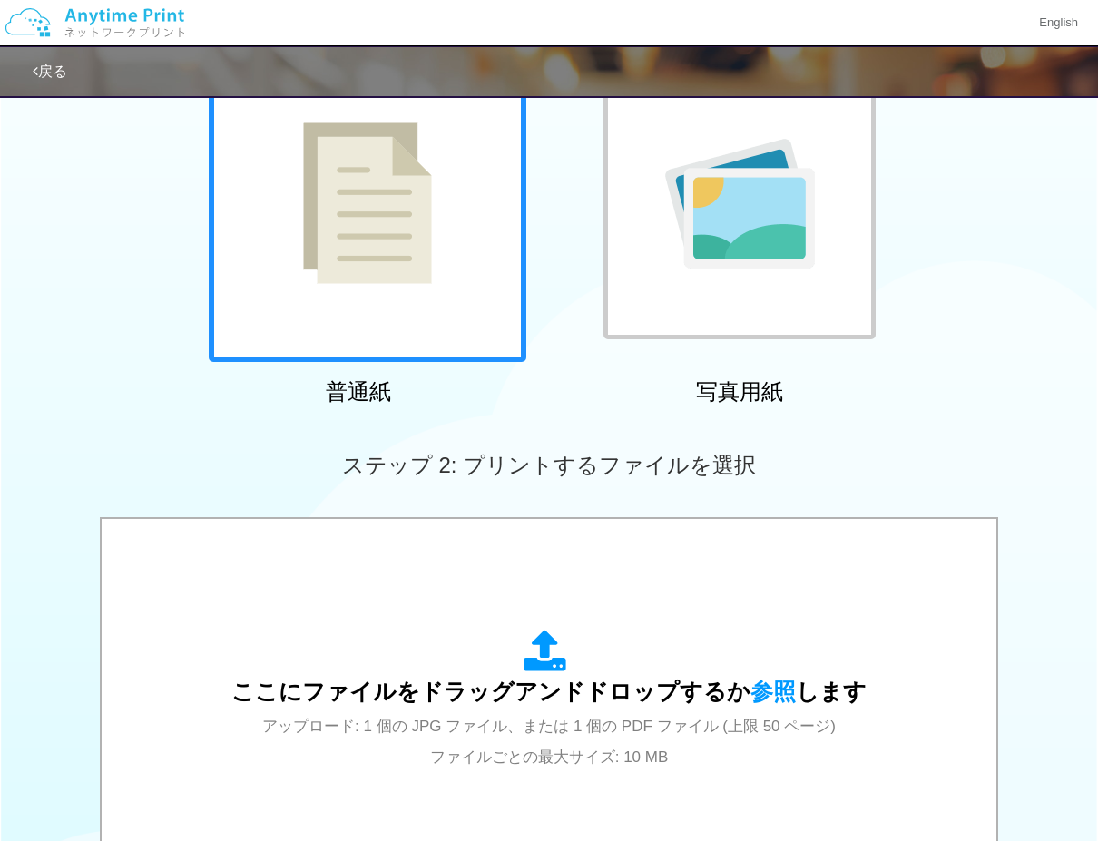
scroll to position [181, 0]
